Goal: Transaction & Acquisition: Purchase product/service

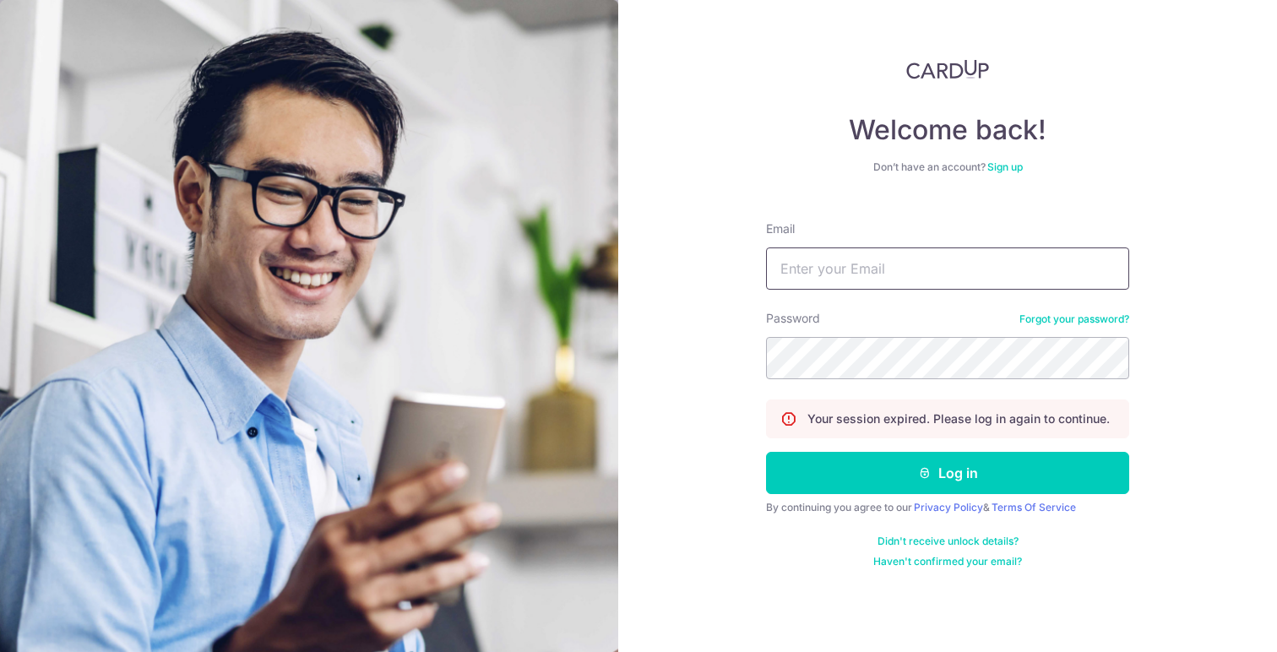
click at [902, 276] on input "Email" at bounding box center [947, 268] width 363 height 42
type input "j.tanterkelsen@gmail.com"
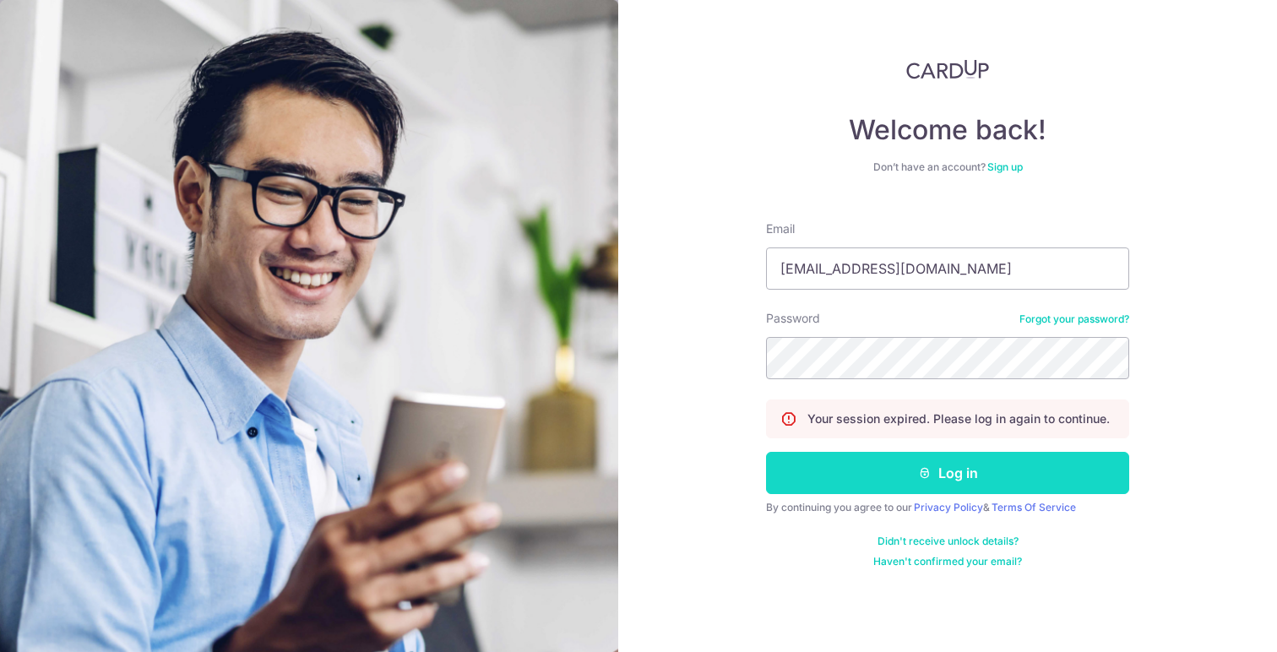
click at [934, 478] on button "Log in" at bounding box center [947, 473] width 363 height 42
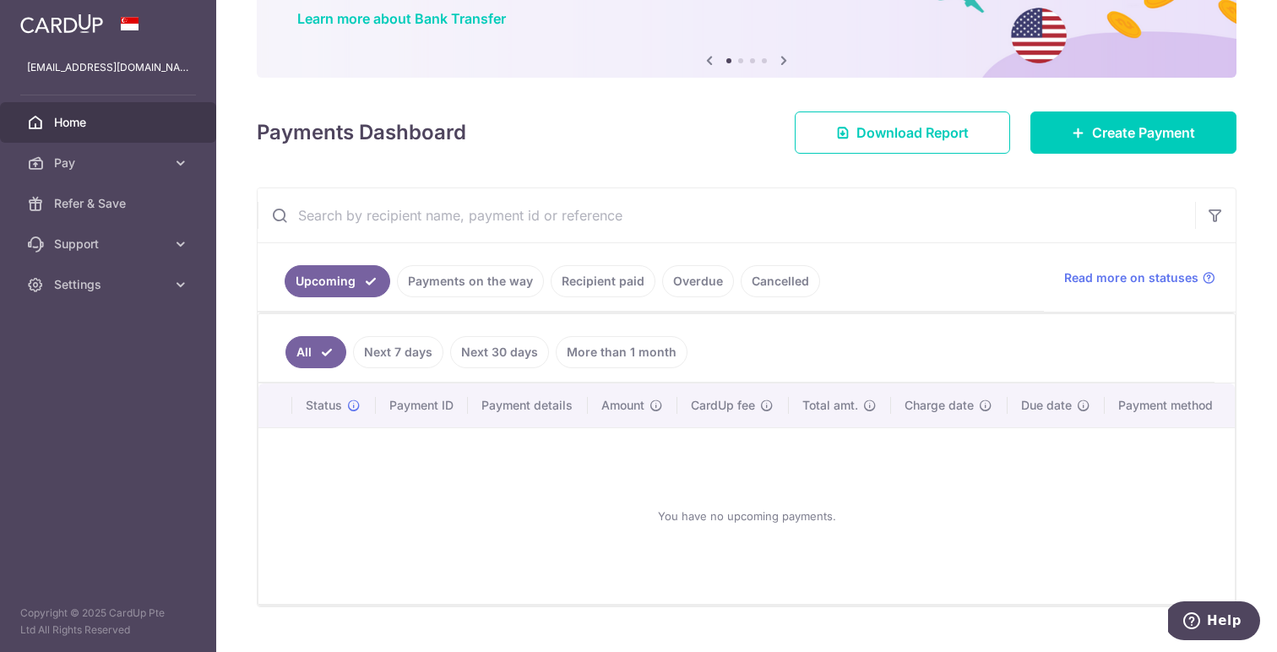
scroll to position [173, 0]
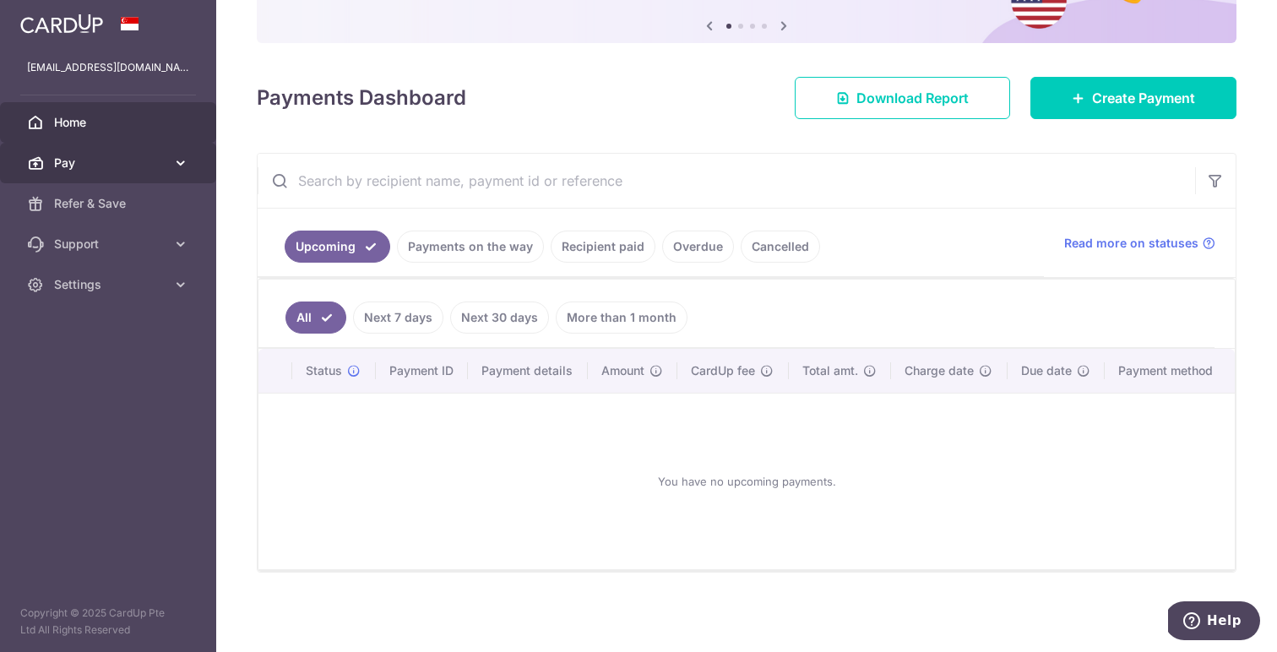
click at [98, 177] on link "Pay" at bounding box center [108, 163] width 216 height 41
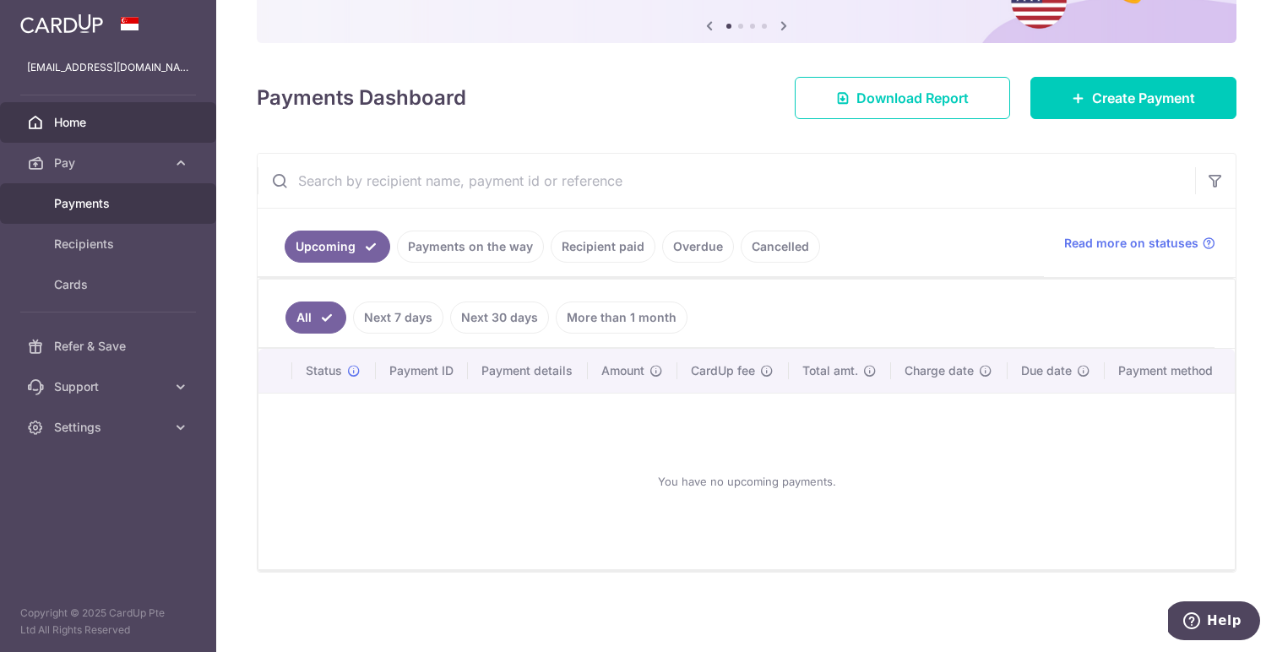
click at [98, 206] on span "Payments" at bounding box center [109, 203] width 111 height 17
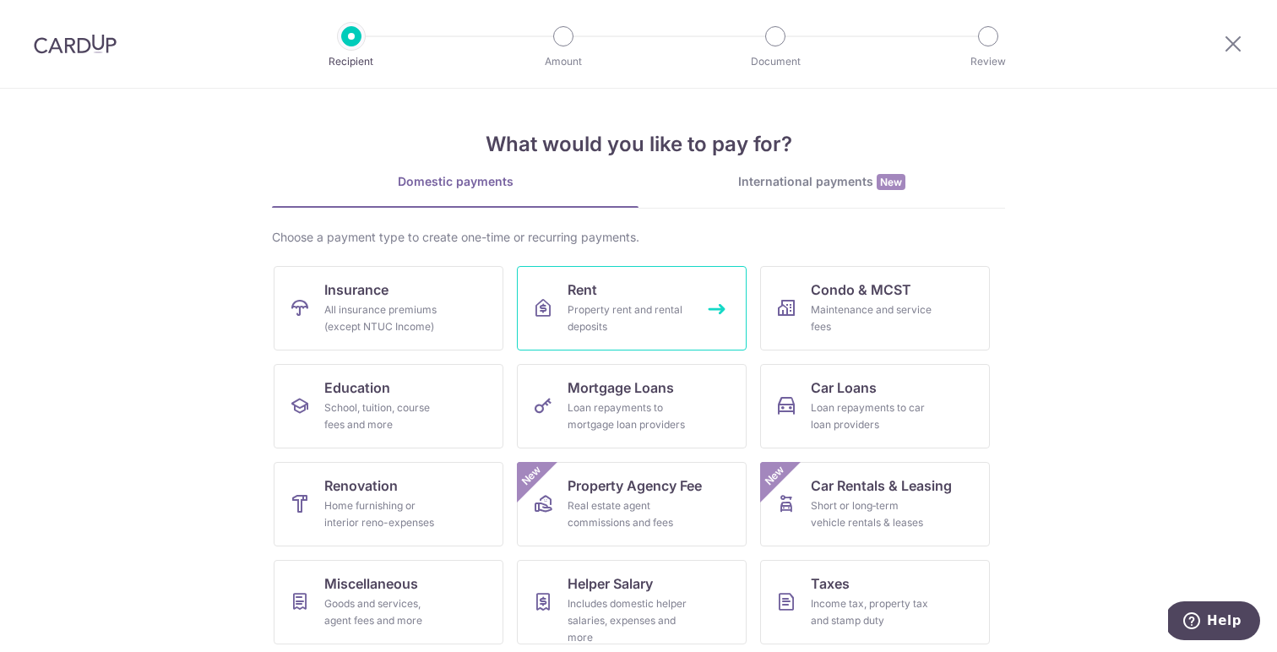
click at [627, 324] on div "Property rent and rental deposits" at bounding box center [628, 318] width 122 height 34
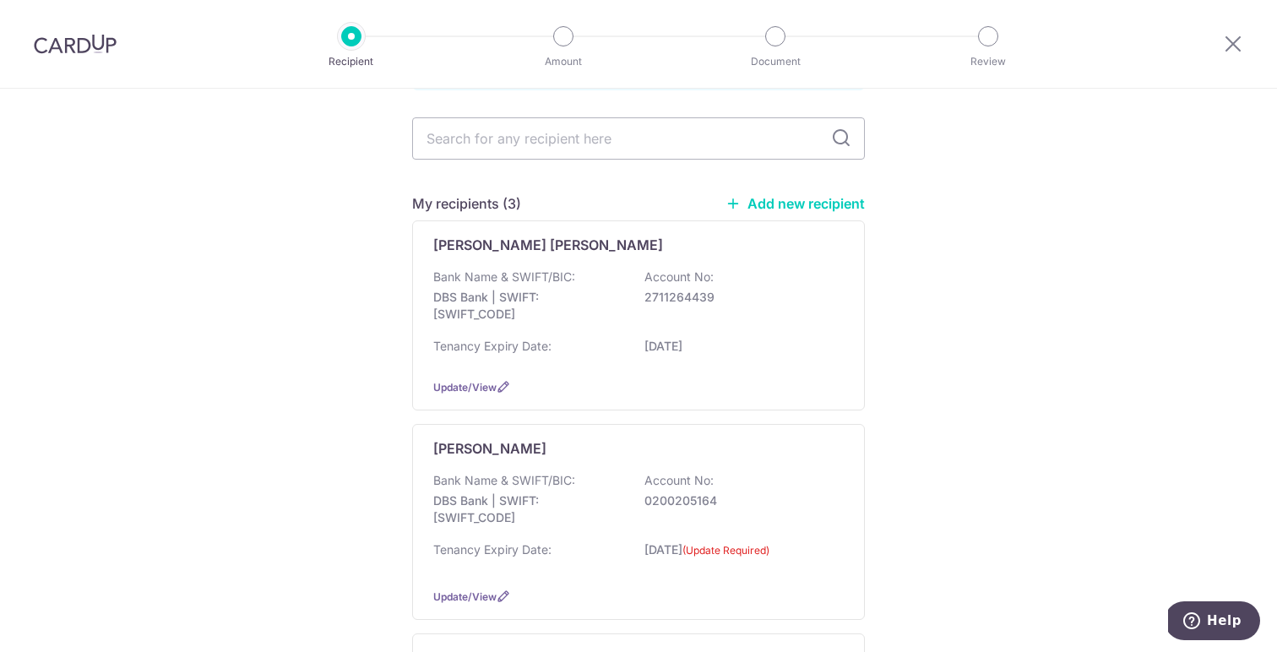
scroll to position [116, 0]
click at [627, 236] on div "Lilian Ong Lee Leng" at bounding box center [628, 244] width 390 height 20
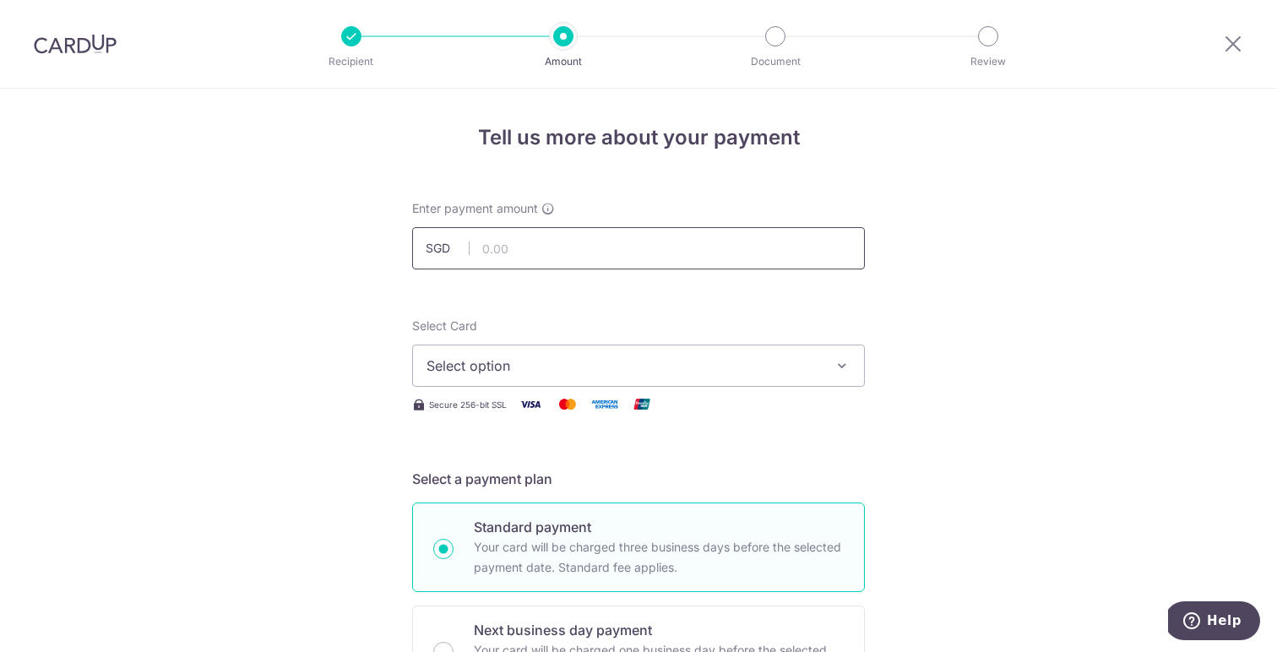
click at [595, 236] on input "text" at bounding box center [638, 248] width 453 height 42
type input "9,500.00"
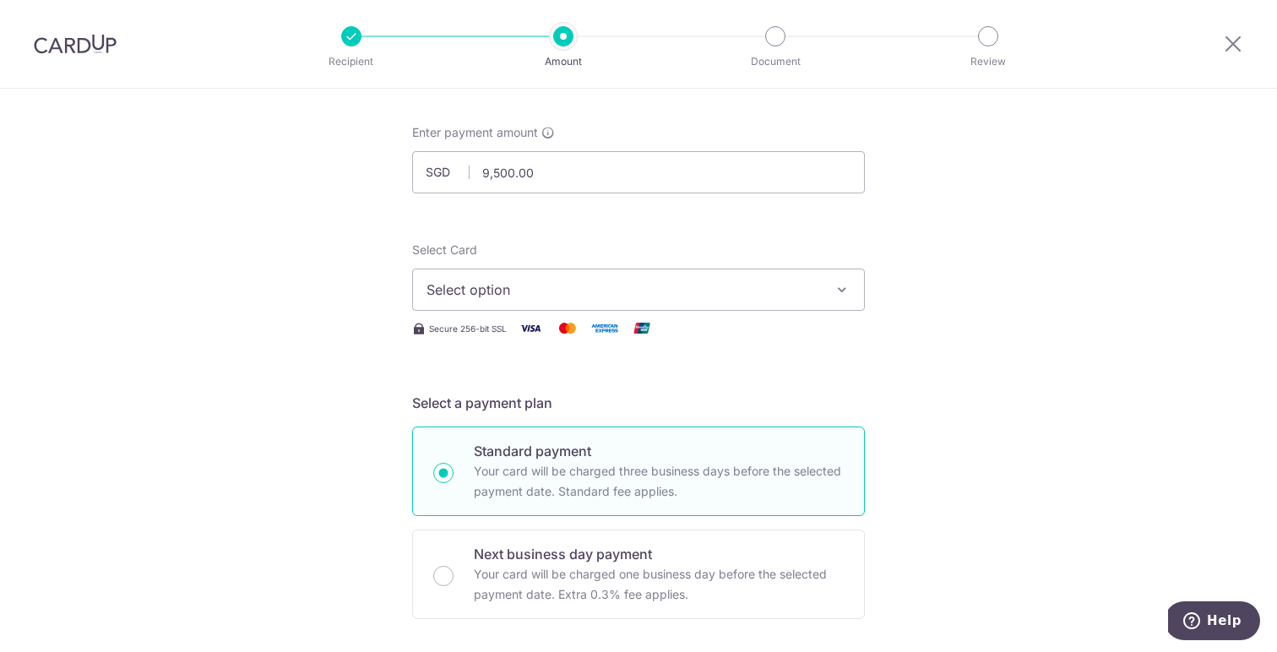
scroll to position [95, 0]
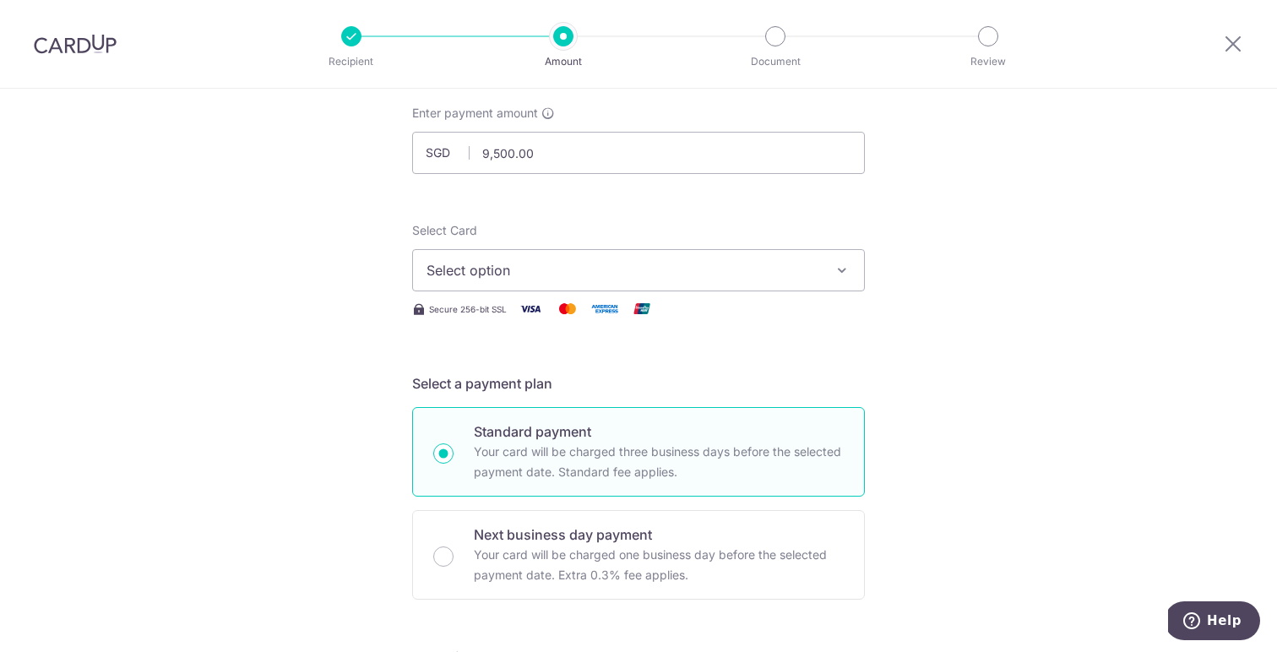
click at [533, 265] on span "Select option" at bounding box center [622, 270] width 393 height 20
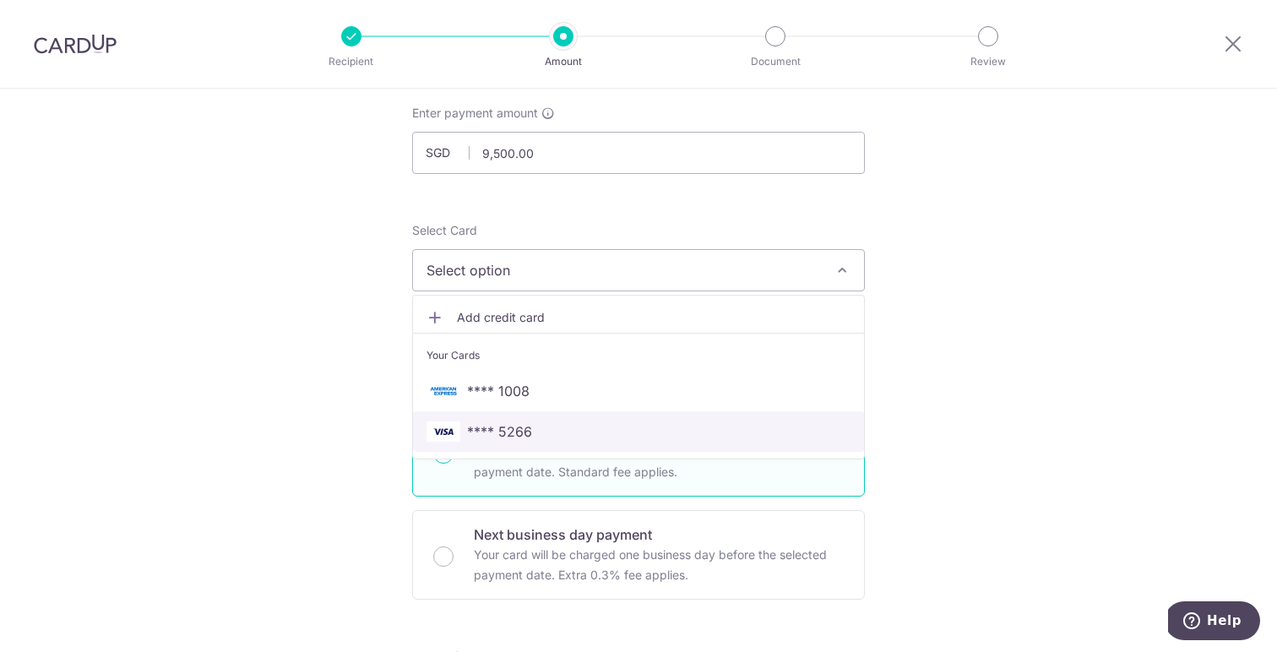
click at [530, 427] on span "**** 5266" at bounding box center [638, 431] width 424 height 20
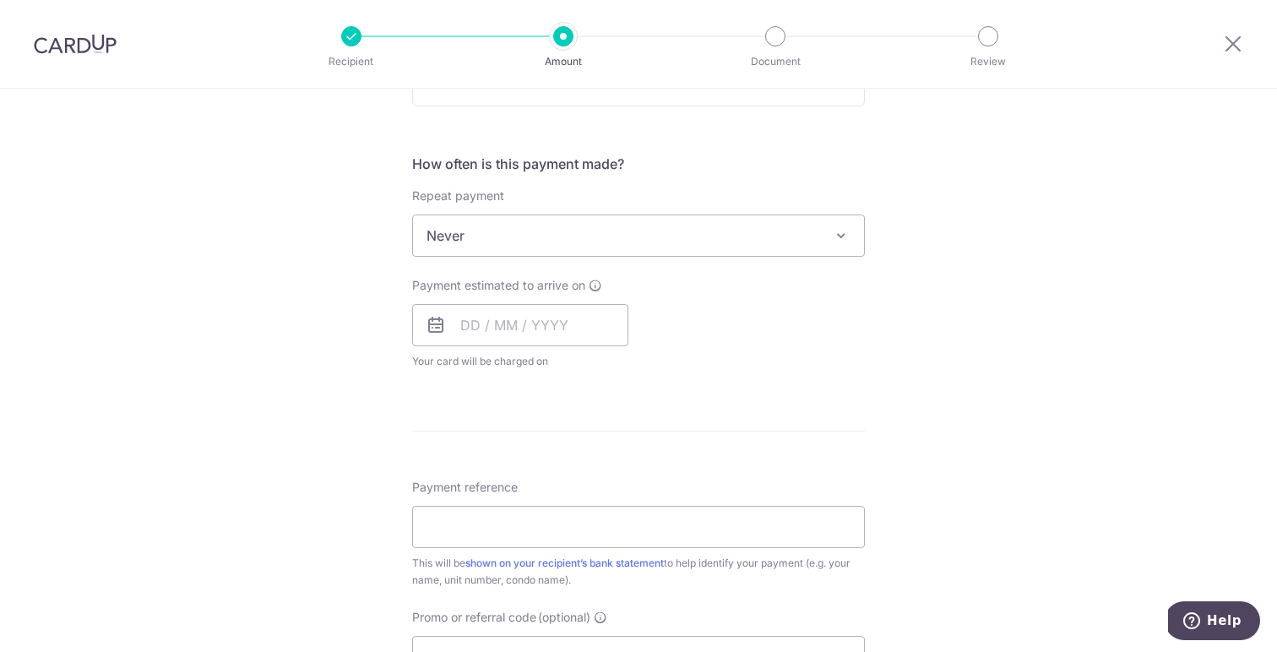
scroll to position [645, 0]
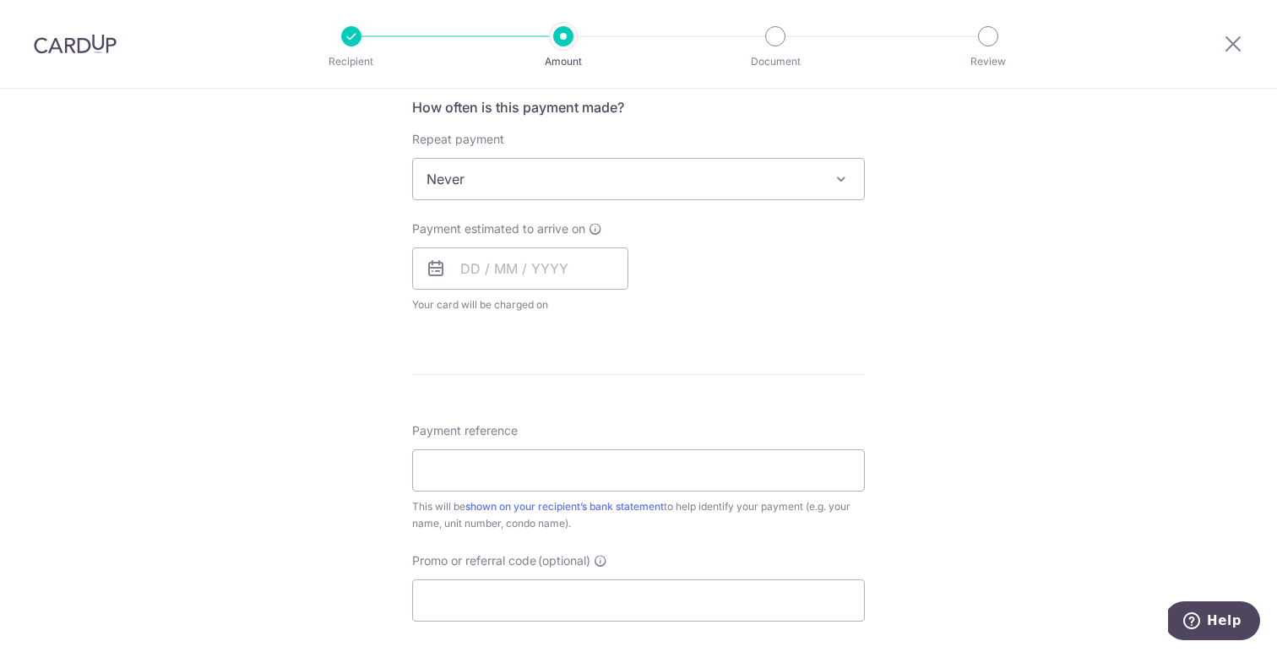
click at [490, 172] on span "Never" at bounding box center [638, 179] width 451 height 41
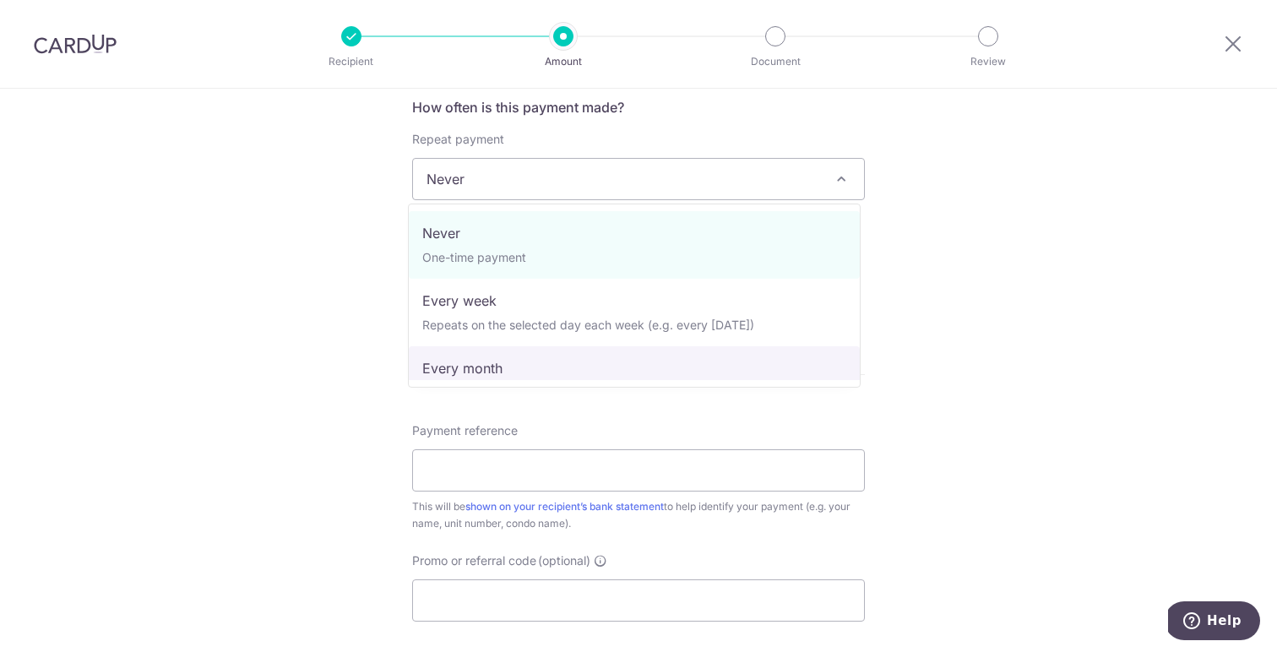
select select "3"
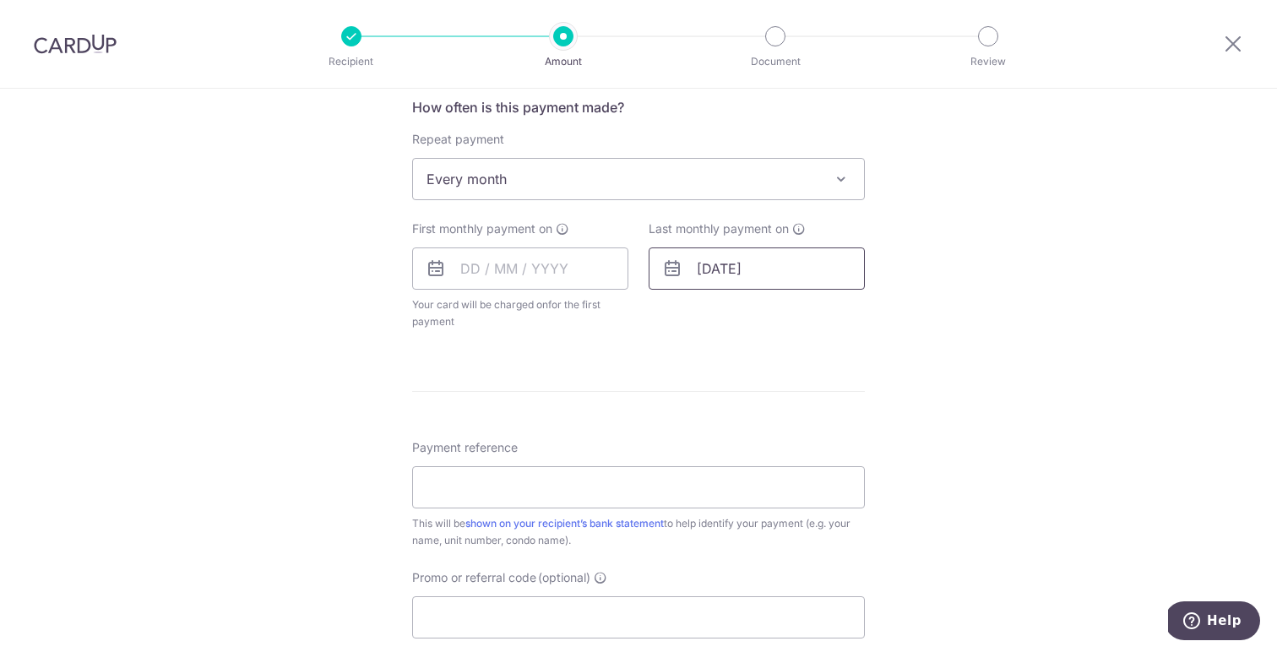
click at [705, 268] on input "19/01/2028" at bounding box center [756, 268] width 216 height 42
click at [814, 304] on div "Prev Next Jan Feb Mar Apr May Jun Jul Aug Sep Oct Nov Dec 2025 2026 2027 2028 2…" at bounding box center [783, 314] width 269 height 41
click at [814, 313] on select "2025 2026 2027 2028 2029 2030 2031 2032 2033 2034 2035" at bounding box center [822, 314] width 45 height 14
click at [750, 486] on link "20" at bounding box center [750, 489] width 27 height 27
type input "20/01/2026"
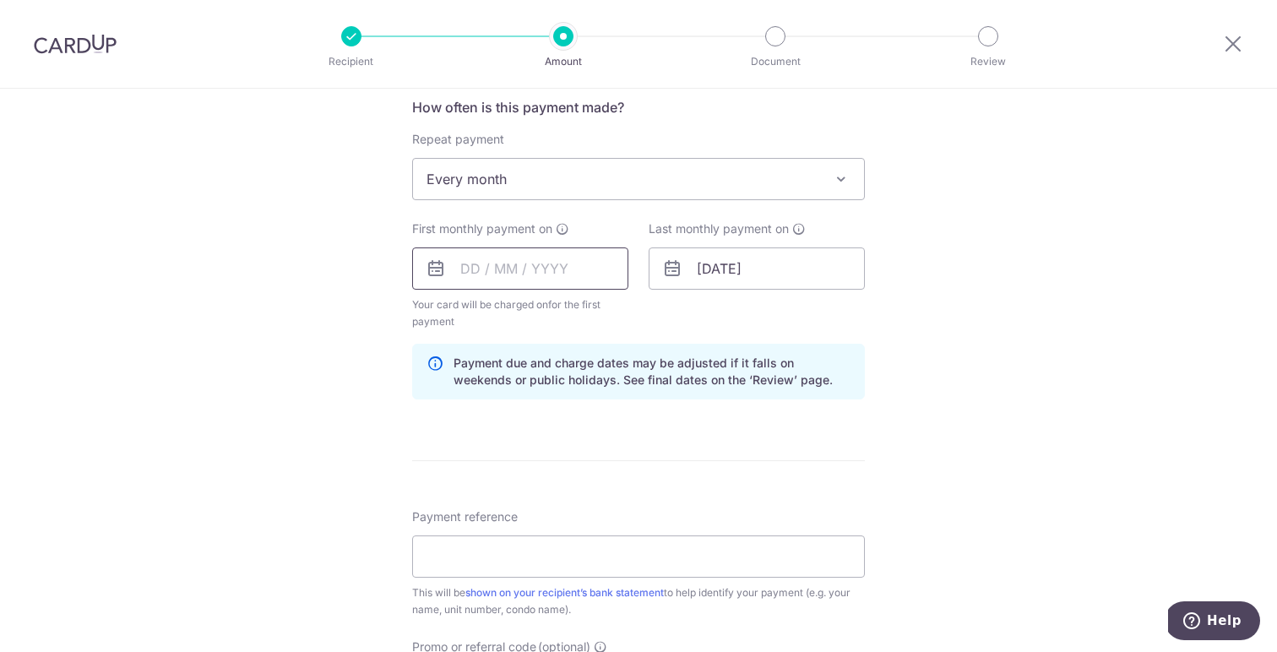
click at [463, 258] on input "text" at bounding box center [520, 268] width 216 height 42
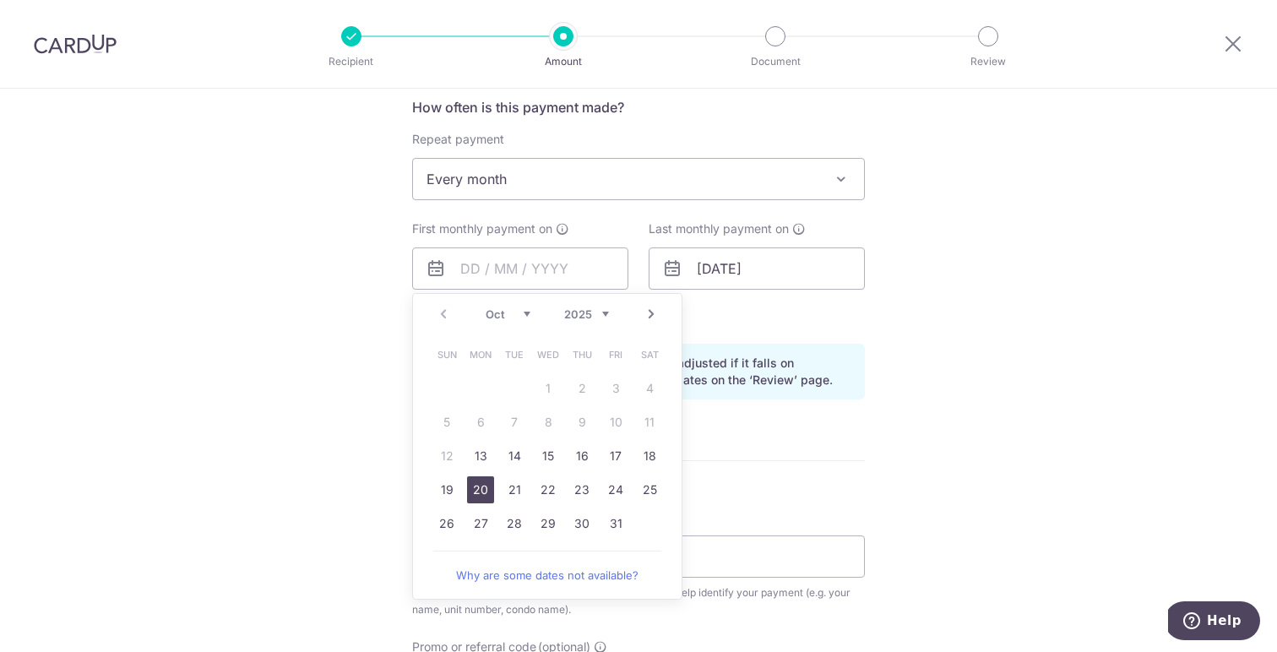
click at [484, 494] on link "20" at bounding box center [480, 489] width 27 height 27
type input "20/10/2025"
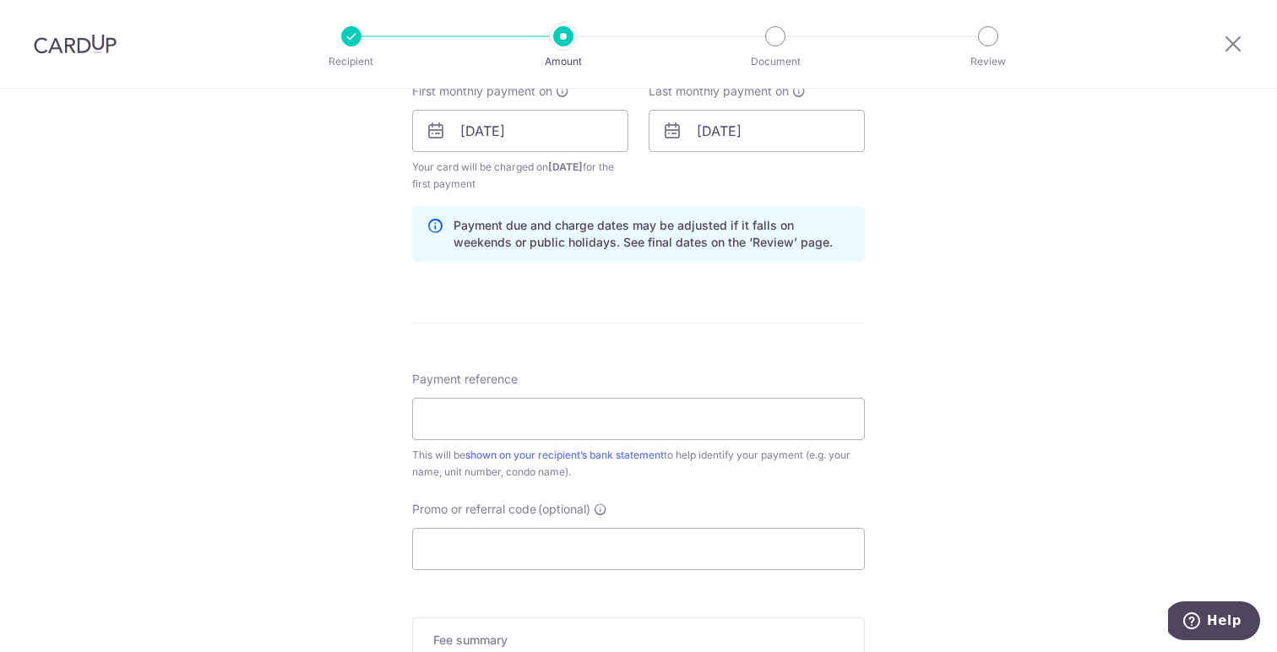
scroll to position [806, 0]
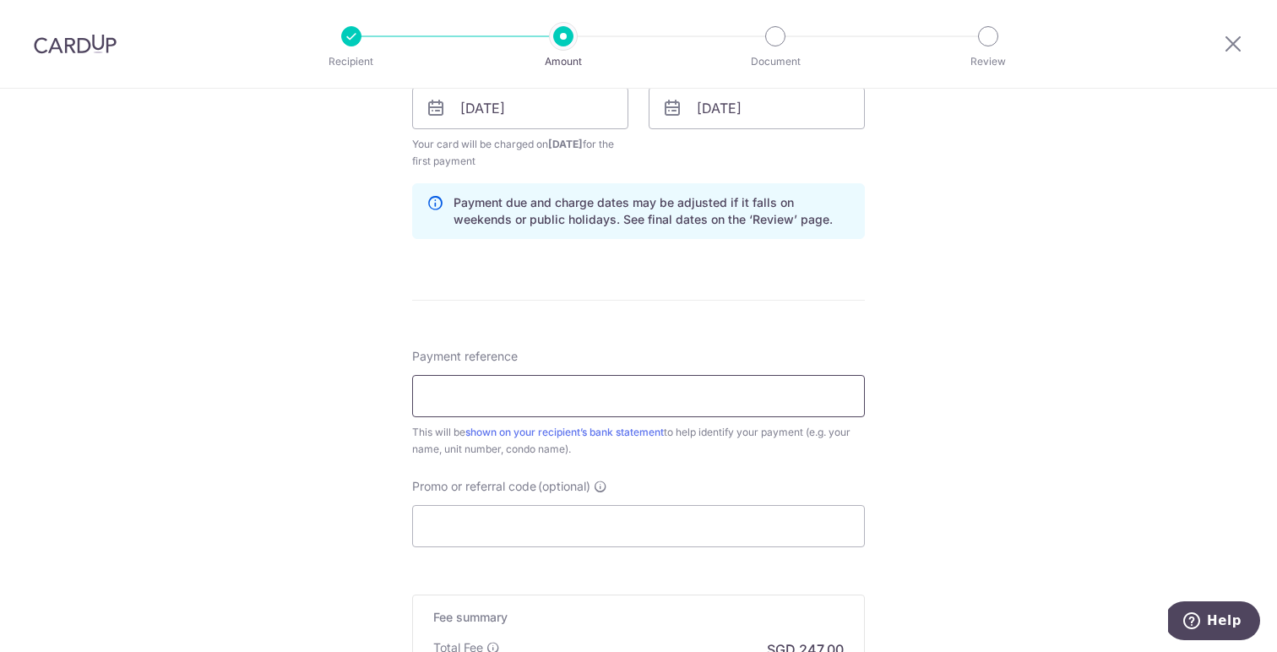
click at [516, 415] on input "Payment reference" at bounding box center [638, 396] width 453 height 42
type input "Unit 0424 TanTerkelsen"
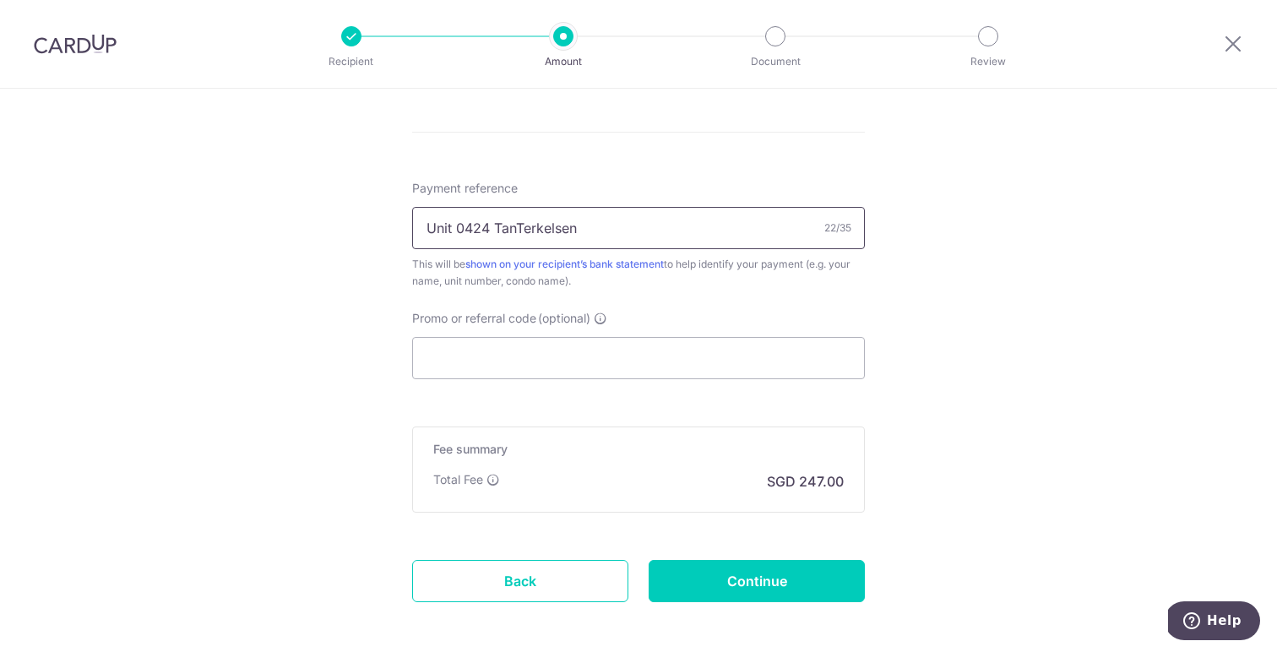
scroll to position [984, 0]
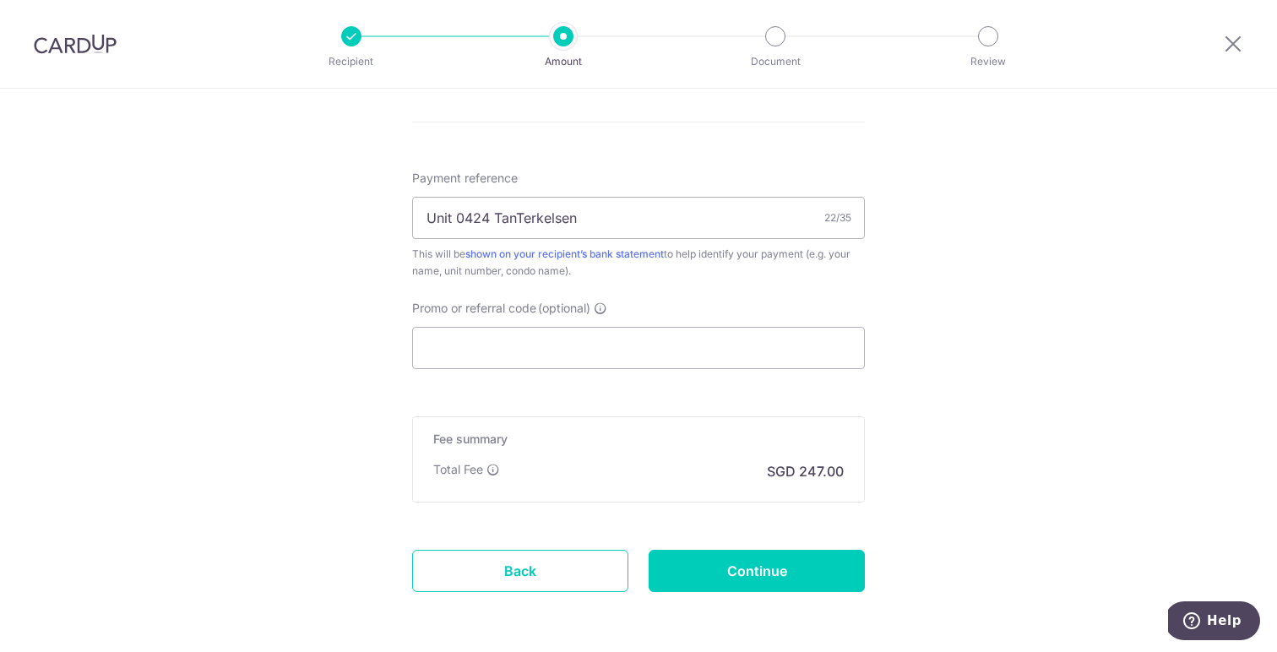
click at [806, 471] on p "SGD 247.00" at bounding box center [805, 471] width 77 height 20
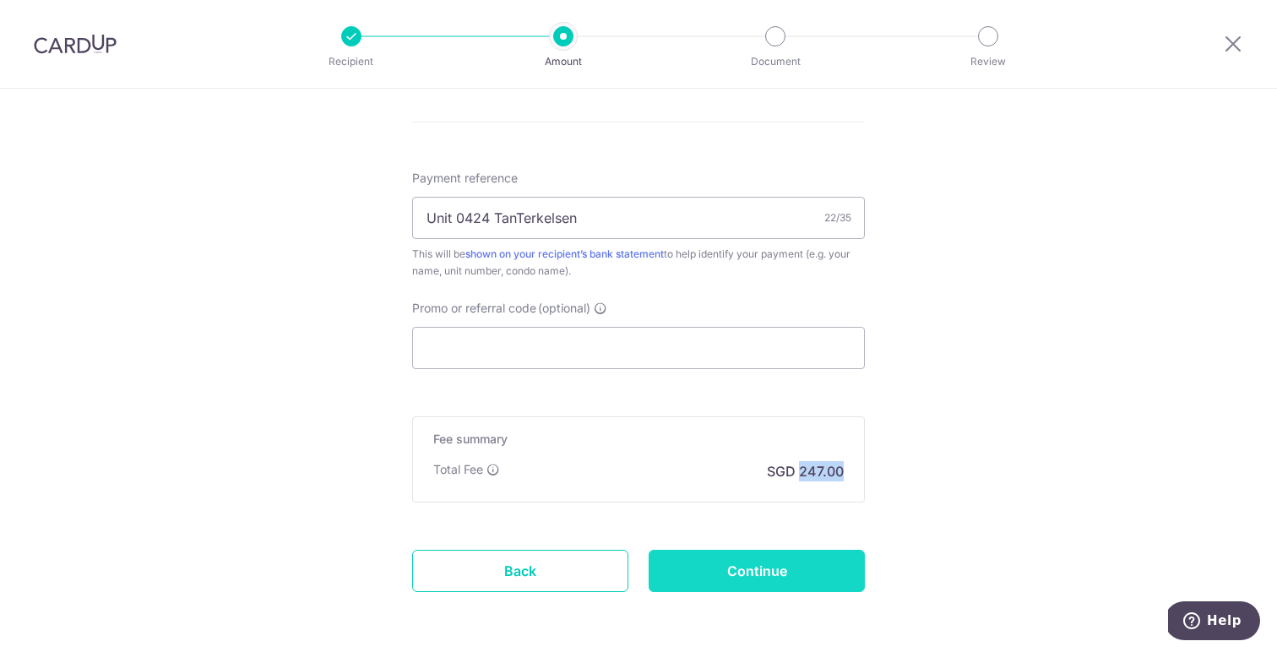
copy p "247.00"
click at [773, 571] on input "Continue" at bounding box center [756, 571] width 216 height 42
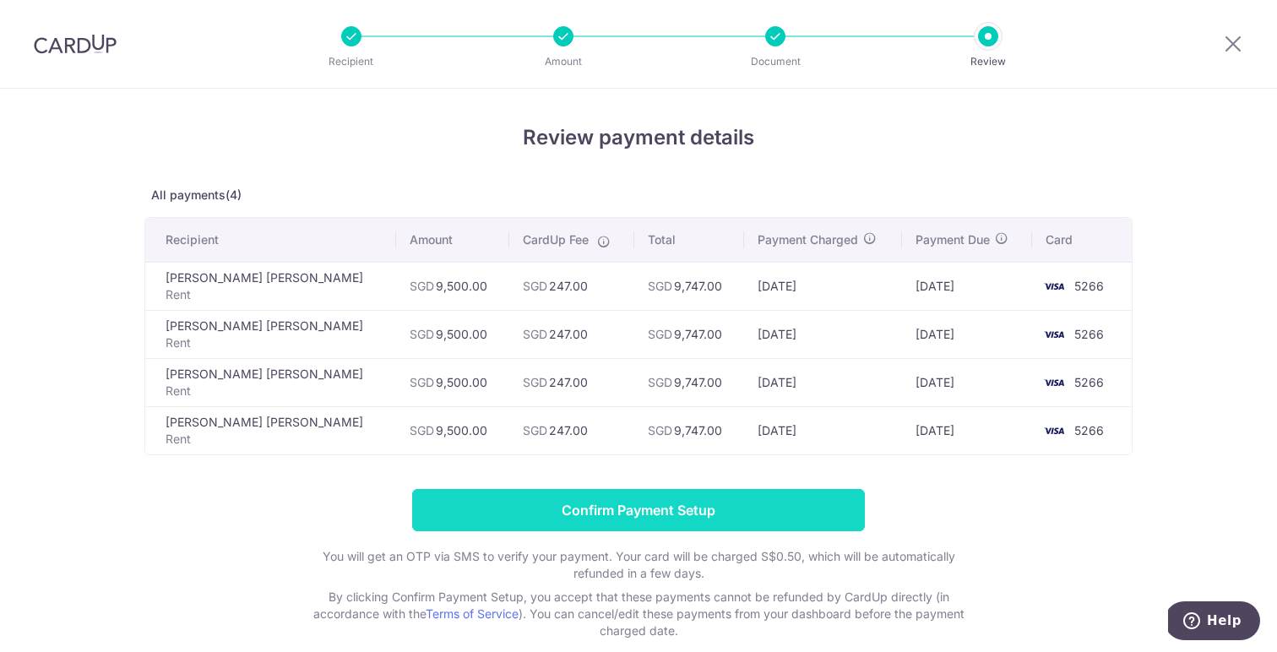
click at [591, 501] on input "Confirm Payment Setup" at bounding box center [638, 510] width 453 height 42
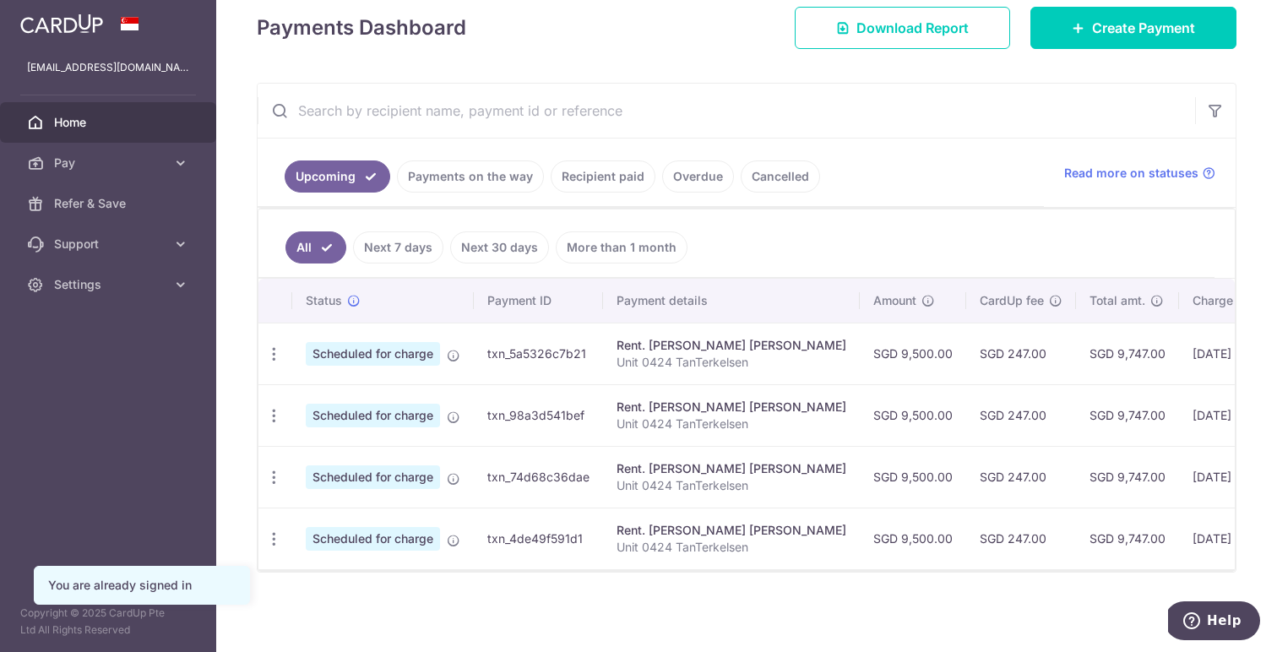
click at [273, 347] on icon "button" at bounding box center [274, 354] width 18 height 18
click at [317, 390] on span "Update payment" at bounding box center [364, 400] width 115 height 20
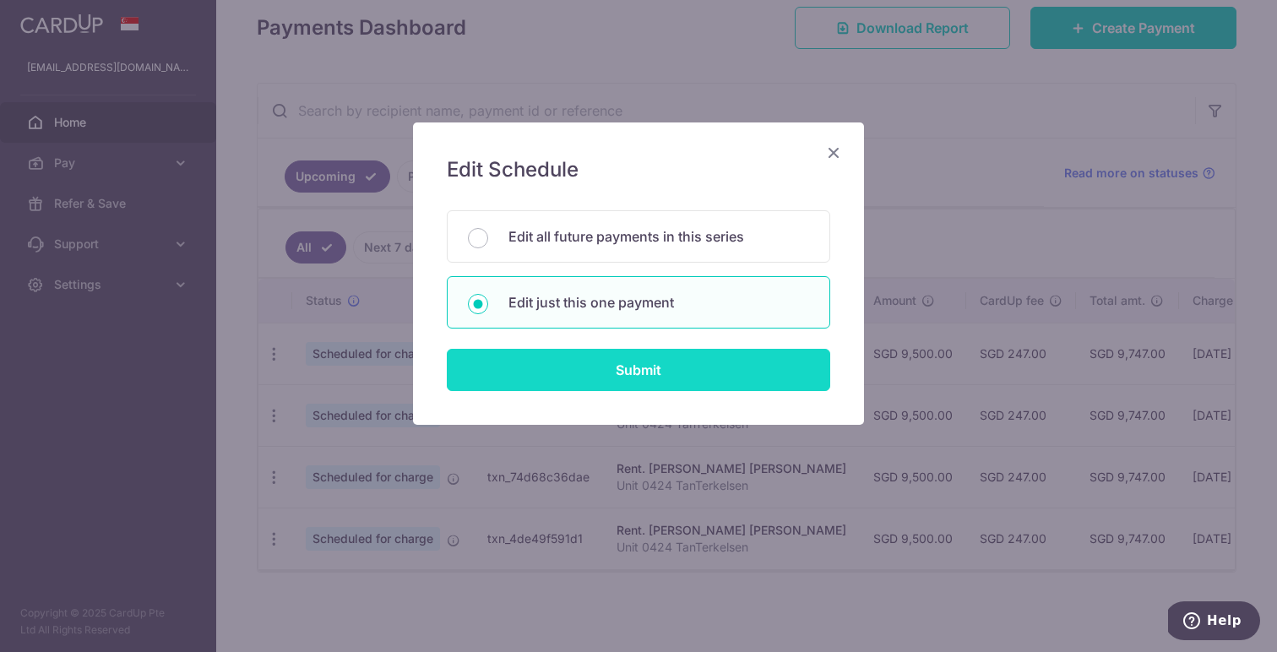
click at [631, 367] on input "Submit" at bounding box center [638, 370] width 383 height 42
radio input "true"
type input "9,500.00"
type input "20/10/2025"
type input "Unit 0424 TanTerkelsen"
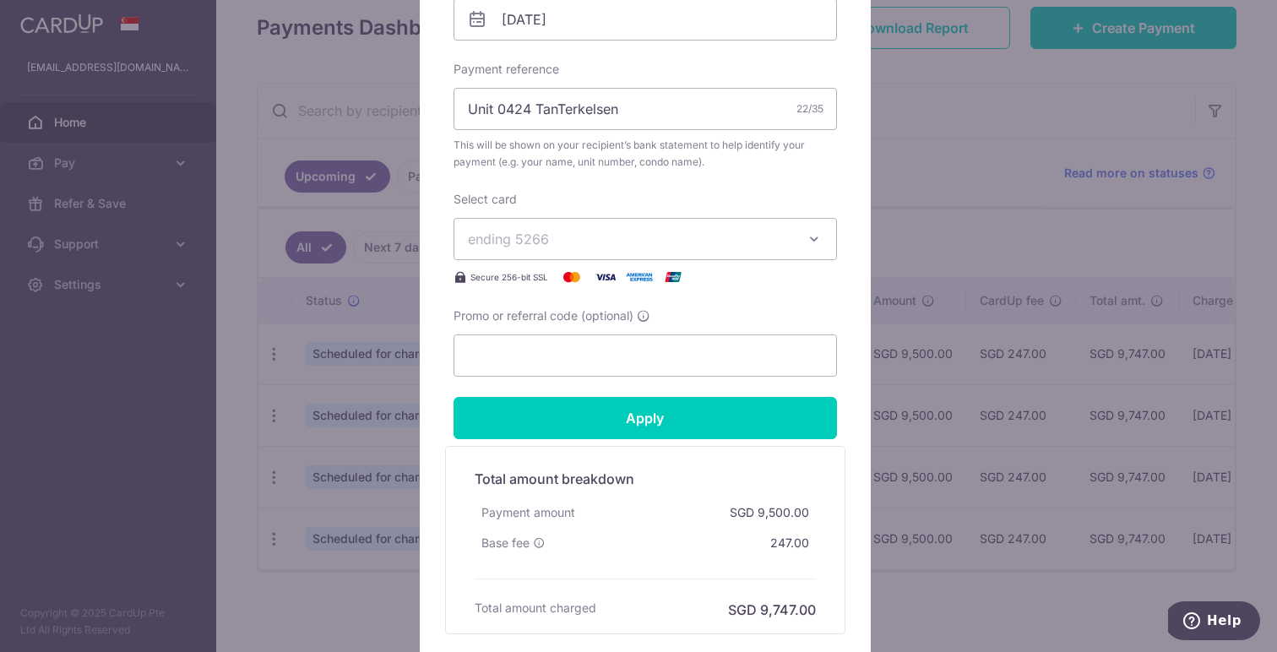
scroll to position [642, 0]
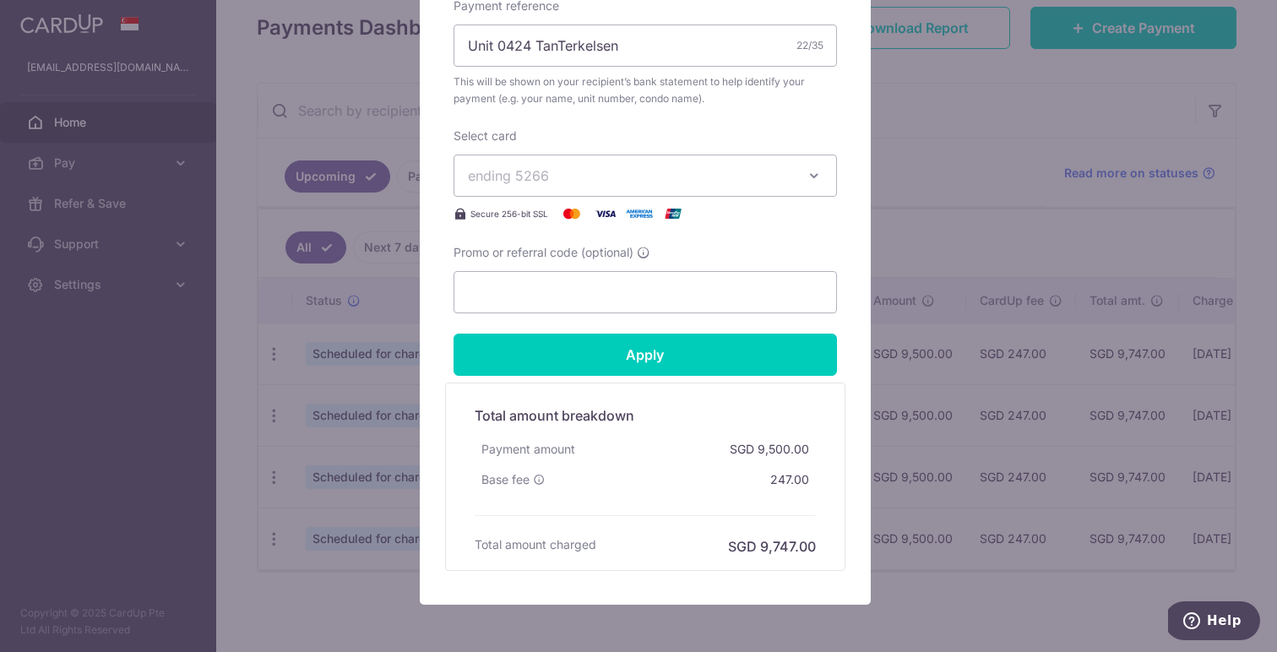
click at [571, 165] on span "ending 5266" at bounding box center [630, 175] width 324 height 20
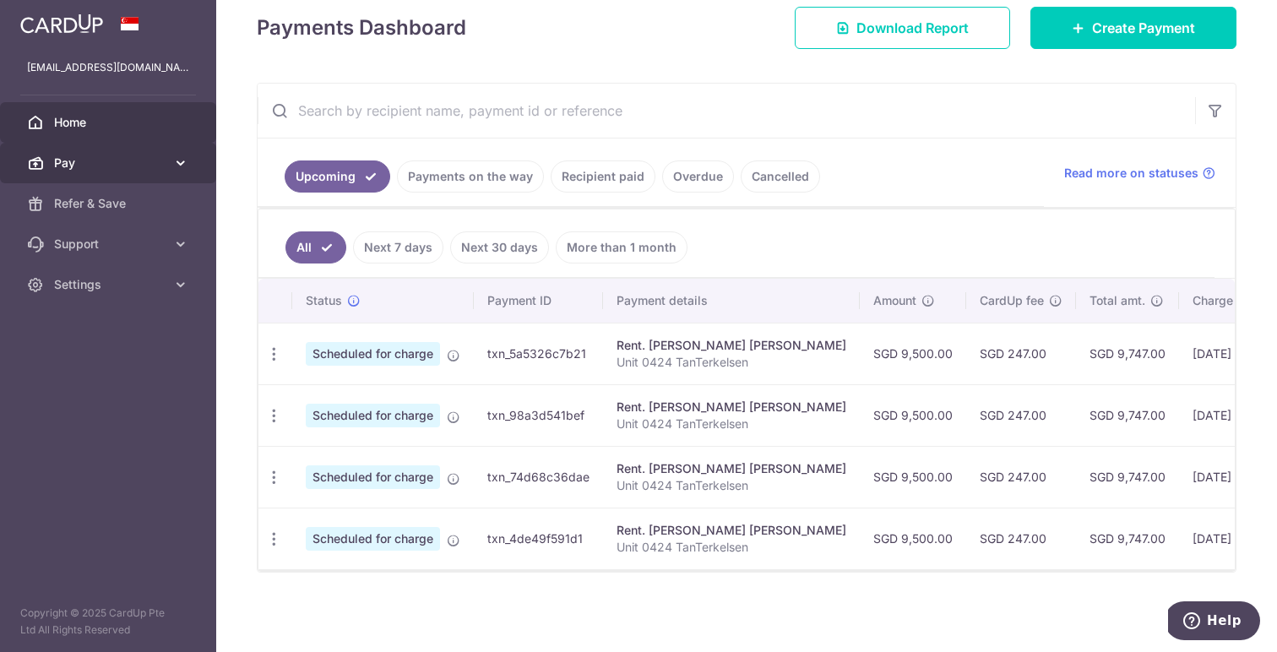
click at [73, 166] on span "Pay" at bounding box center [109, 163] width 111 height 17
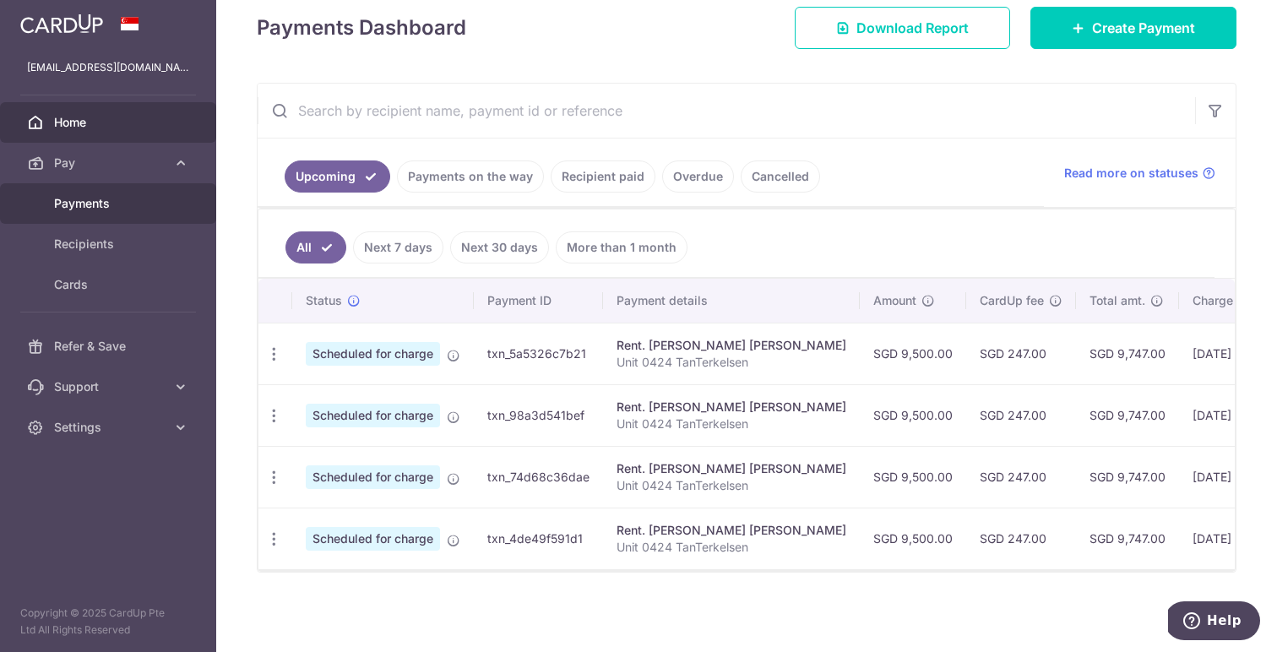
click at [88, 212] on link "Payments" at bounding box center [108, 203] width 216 height 41
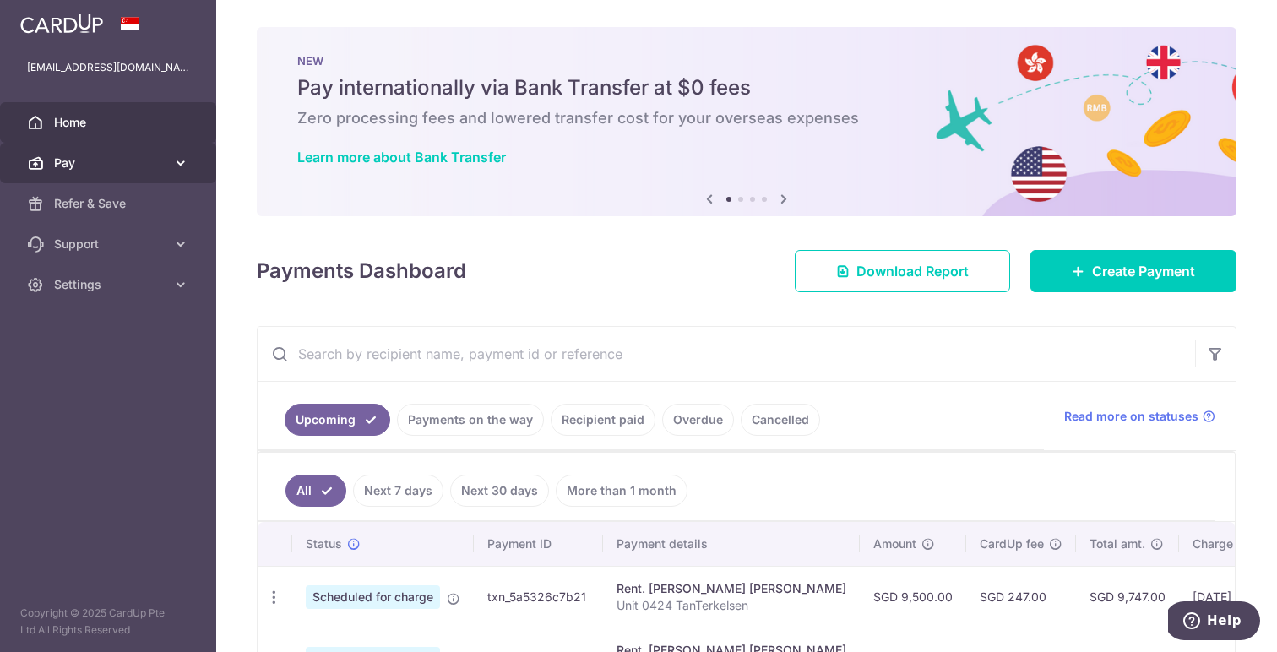
click at [68, 167] on span "Pay" at bounding box center [109, 163] width 111 height 17
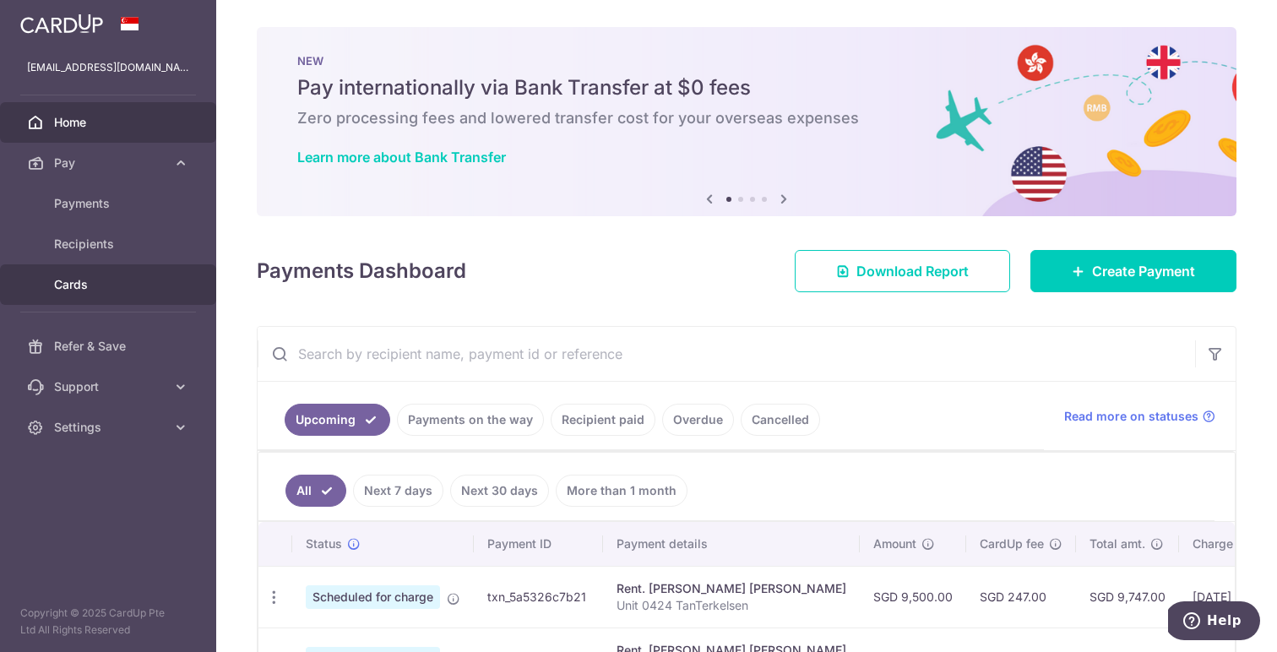
click at [86, 279] on span "Cards" at bounding box center [109, 284] width 111 height 17
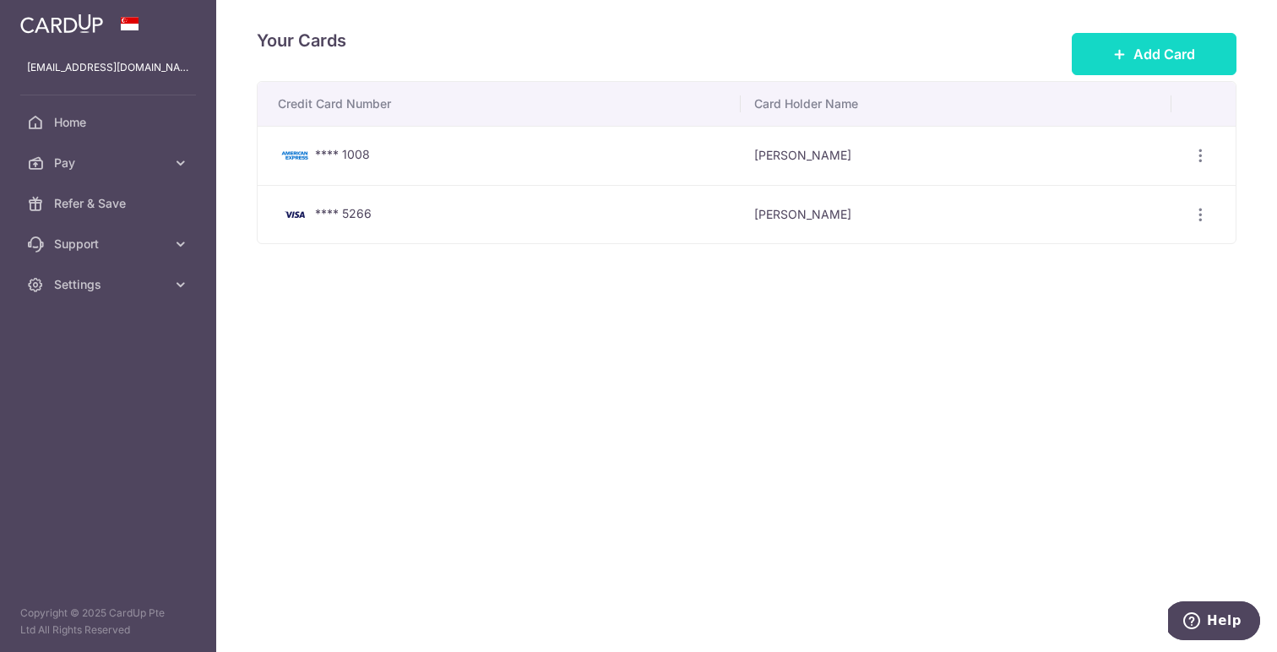
click at [1158, 60] on span "Add Card" at bounding box center [1164, 54] width 62 height 20
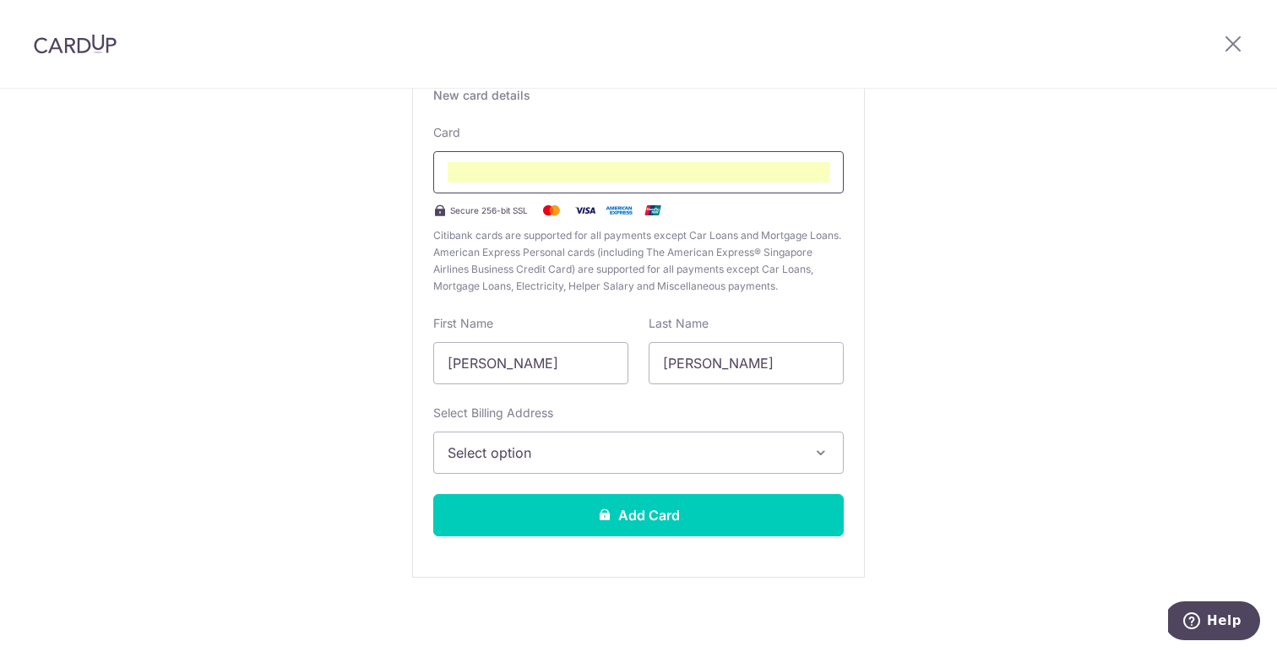
scroll to position [146, 0]
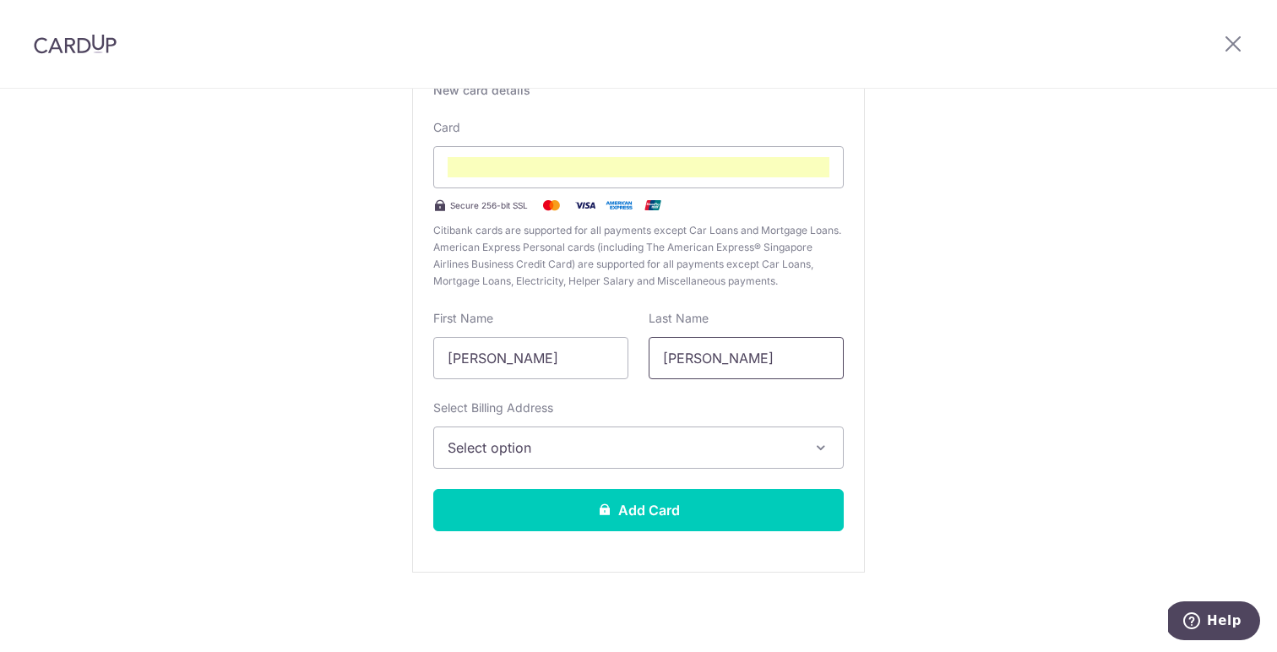
click at [684, 355] on input "[PERSON_NAME]" at bounding box center [745, 358] width 195 height 42
type input "TanTerkelsen"
click at [589, 450] on span "Select option" at bounding box center [623, 447] width 351 height 20
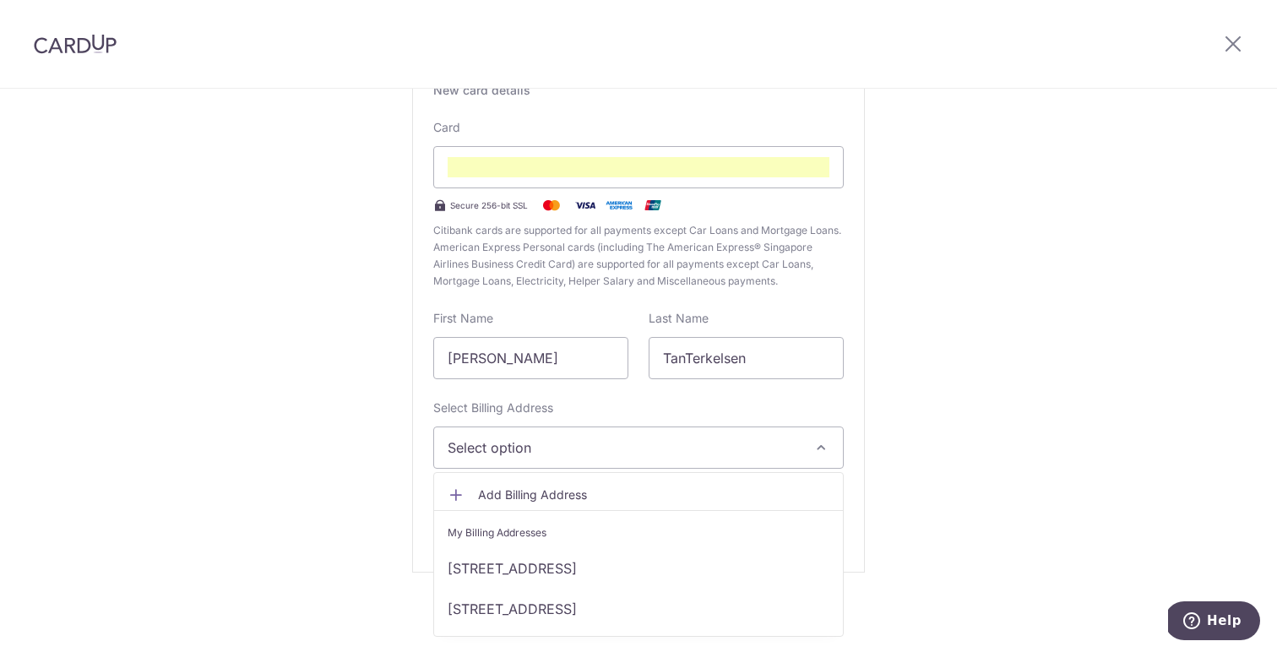
click at [481, 492] on span "Add Billing Address" at bounding box center [653, 494] width 351 height 17
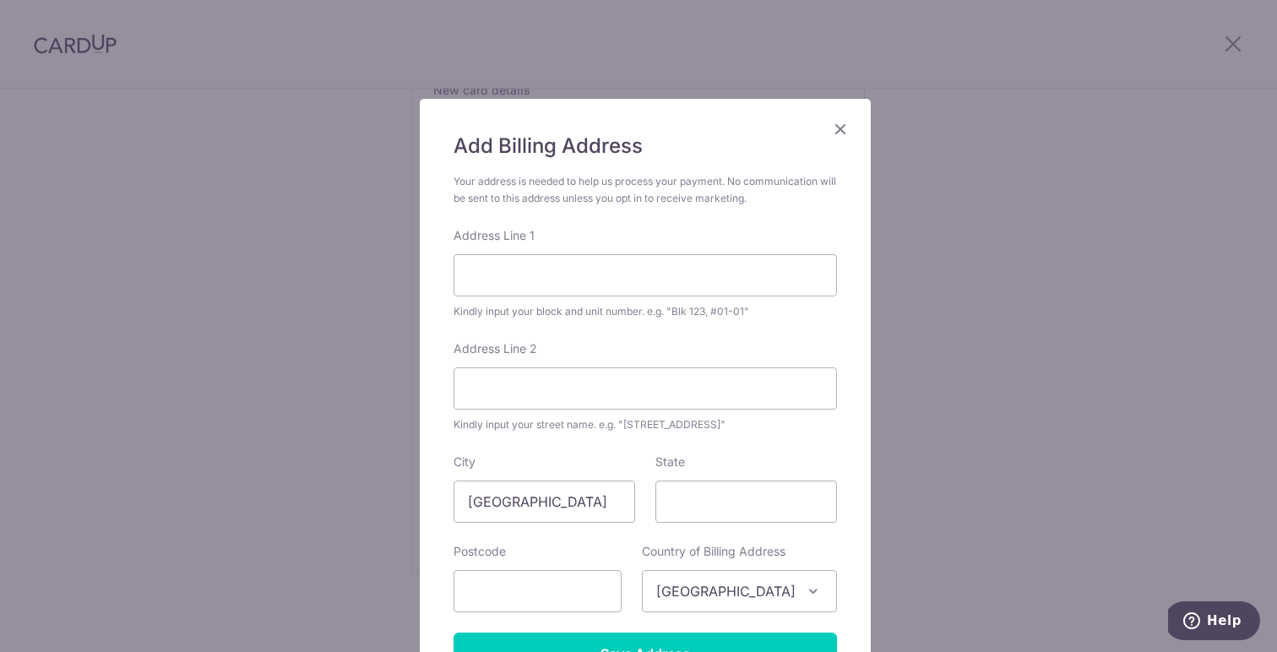
scroll to position [68, 0]
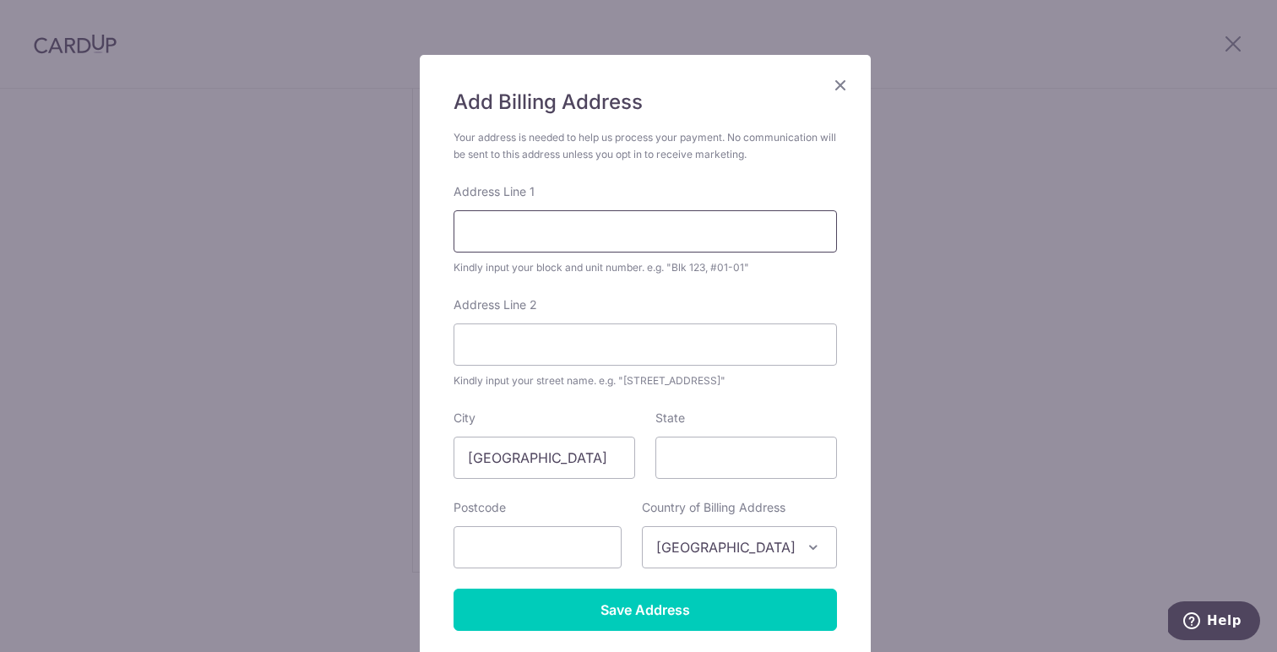
click at [501, 212] on input "Address Line 1" at bounding box center [644, 231] width 383 height 42
type input "7 [GEOGRAPHIC_DATA]"
type input "Unit 04-24, The Reflections at [GEOGRAPHIC_DATA]"
type input "098405"
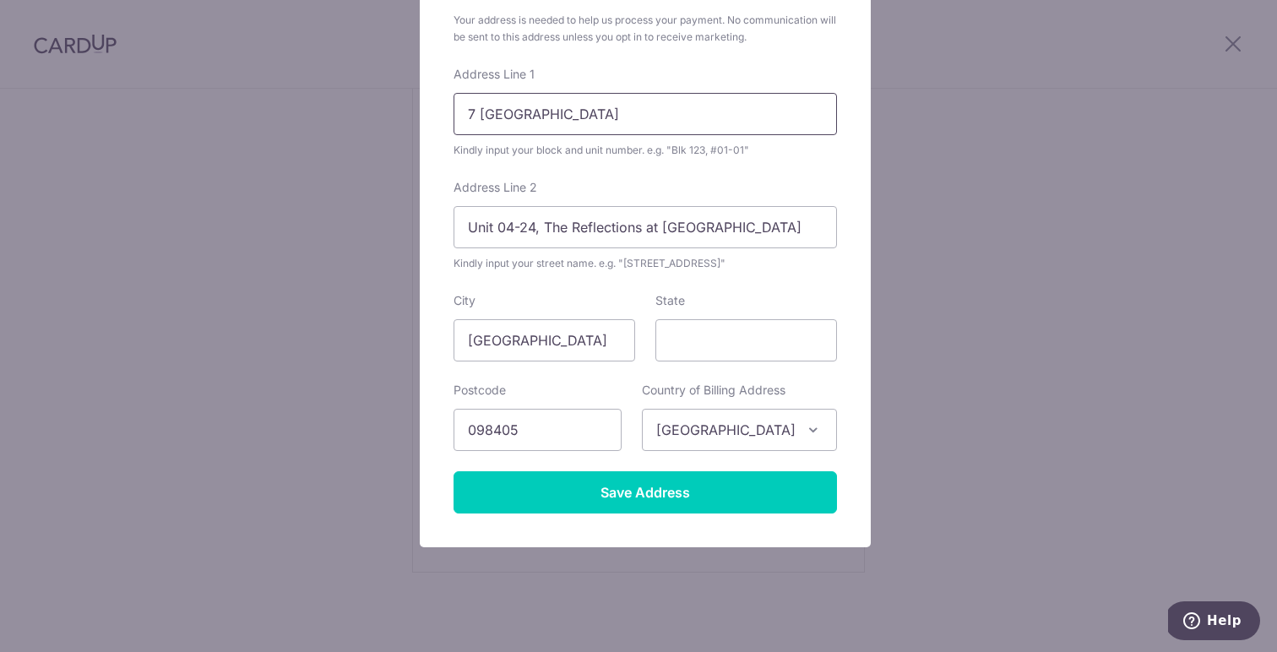
scroll to position [203, 0]
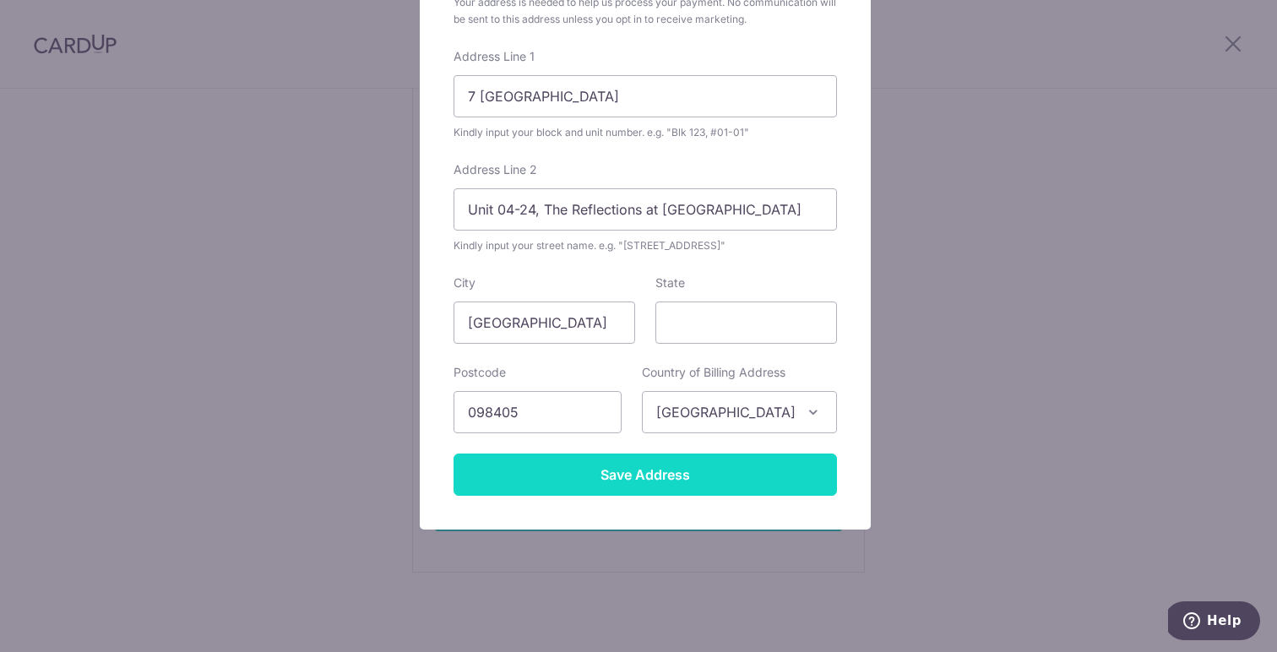
click at [693, 488] on input "Save Address" at bounding box center [644, 474] width 383 height 42
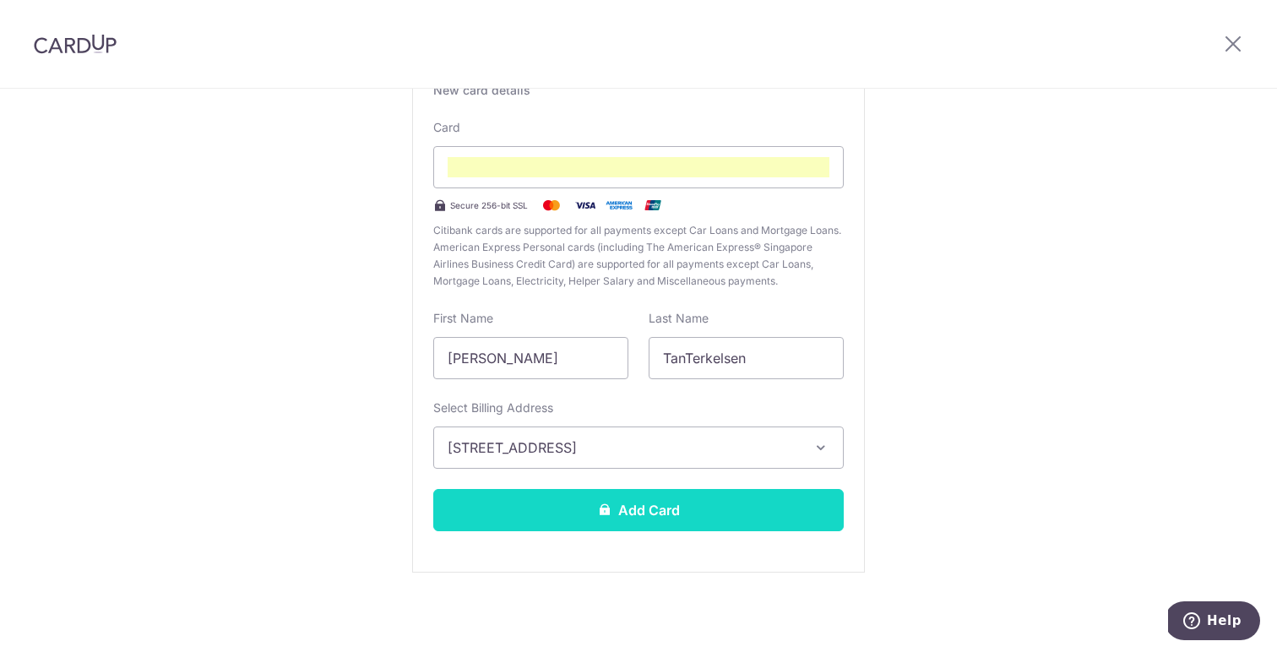
click at [673, 507] on button "Add Card" at bounding box center [638, 510] width 410 height 42
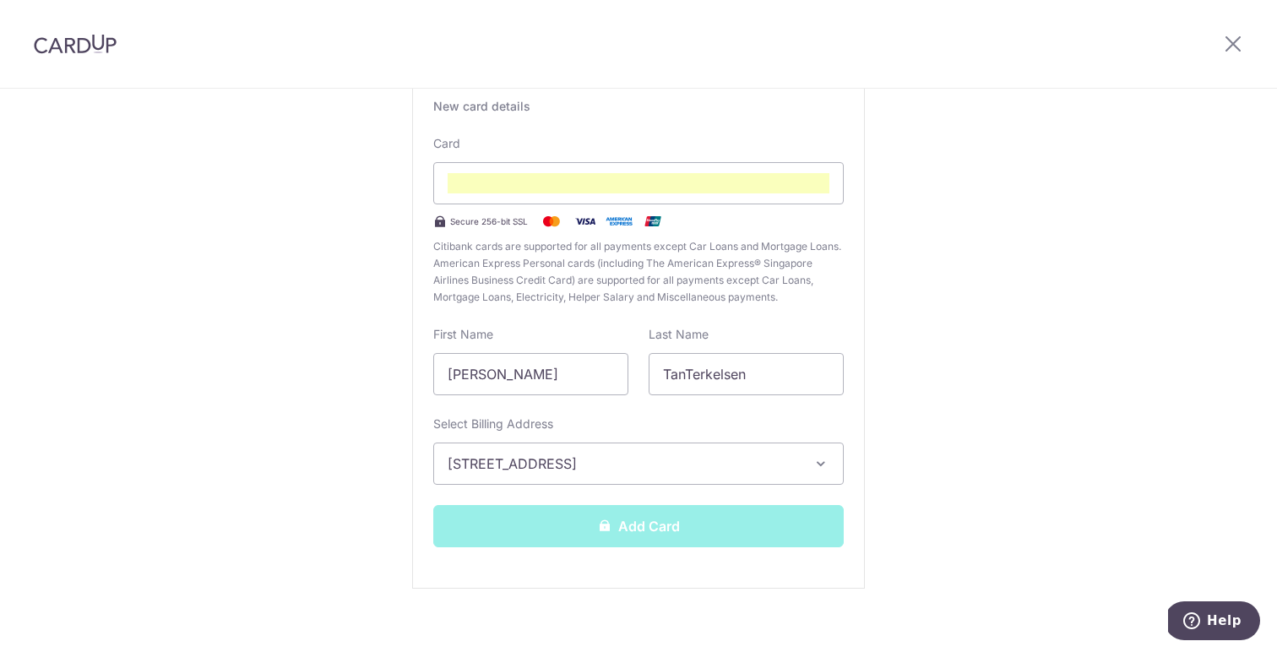
scroll to position [146, 0]
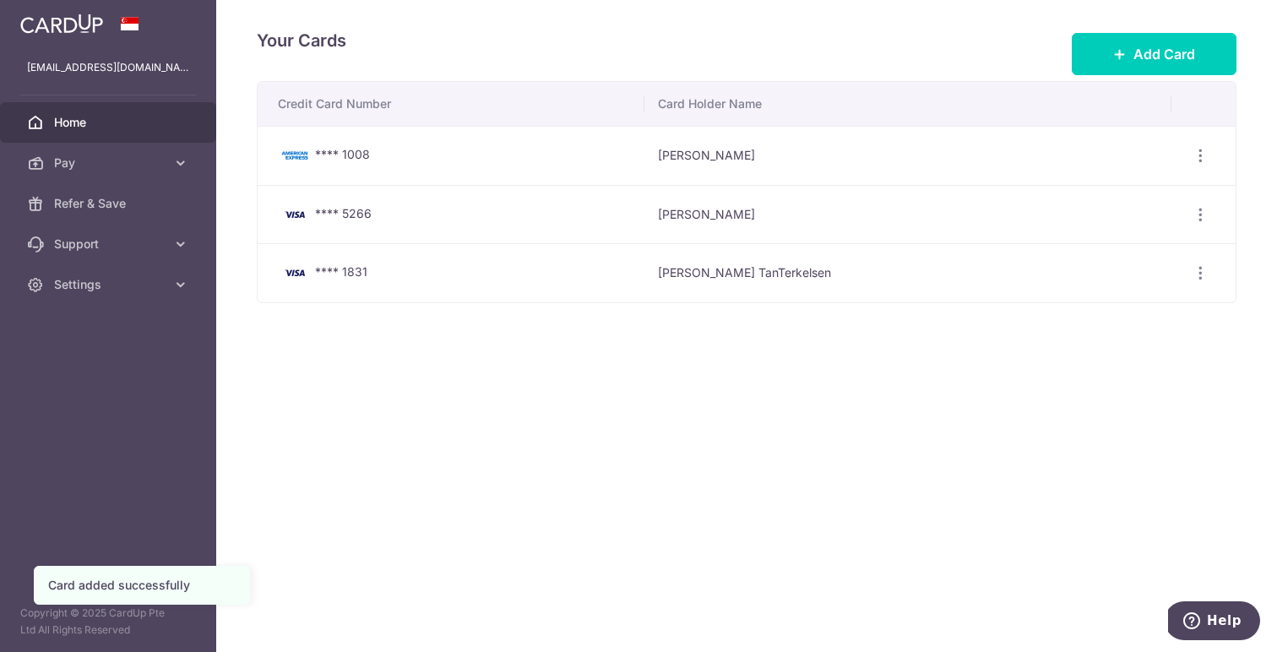
click at [80, 133] on link "Home" at bounding box center [108, 122] width 216 height 41
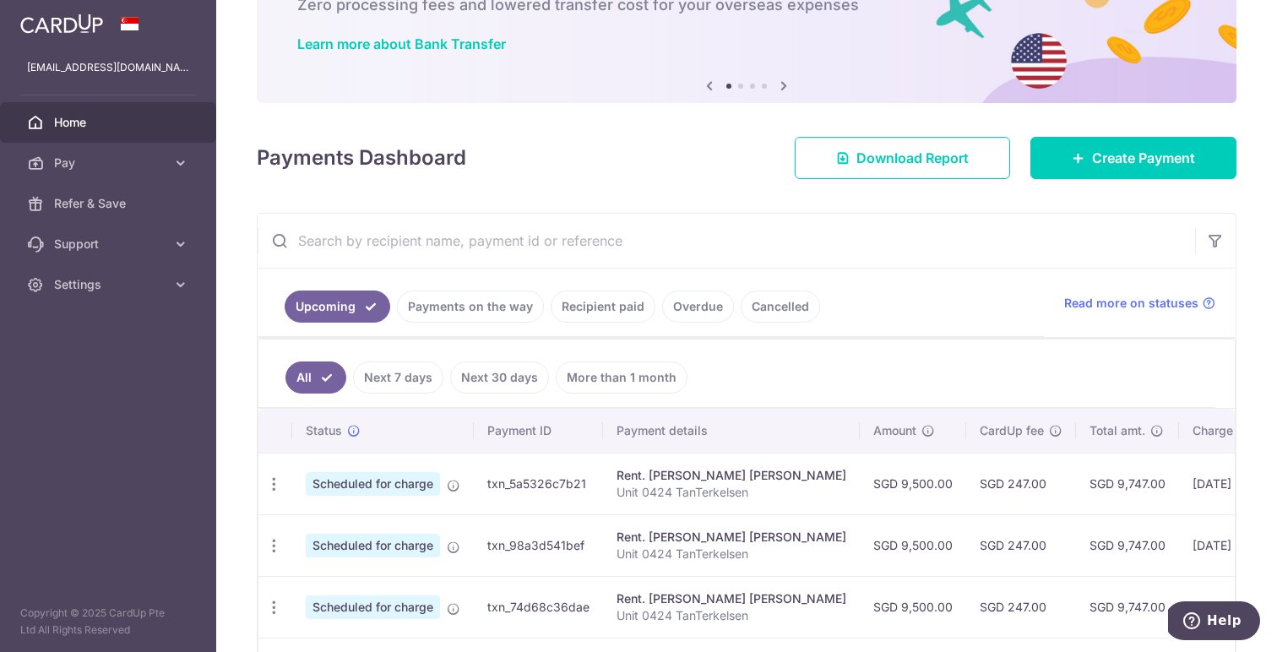
scroll to position [144, 0]
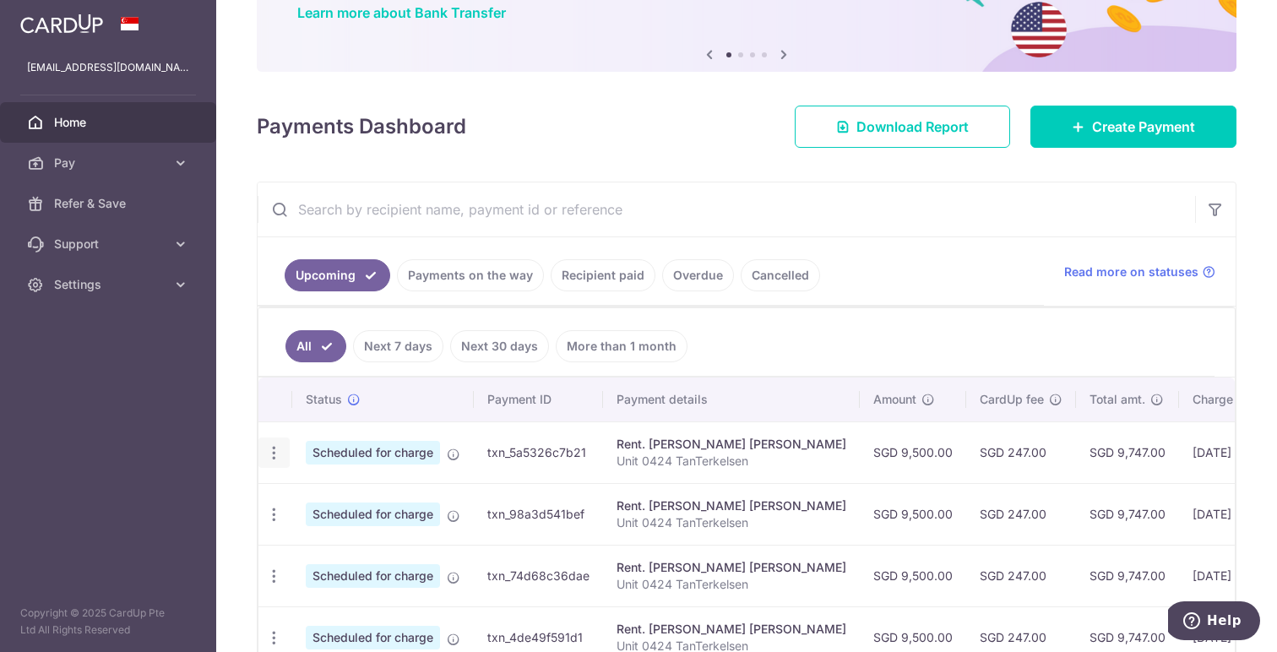
click at [269, 446] on icon "button" at bounding box center [274, 453] width 18 height 18
click at [307, 494] on span "Update payment" at bounding box center [364, 499] width 115 height 20
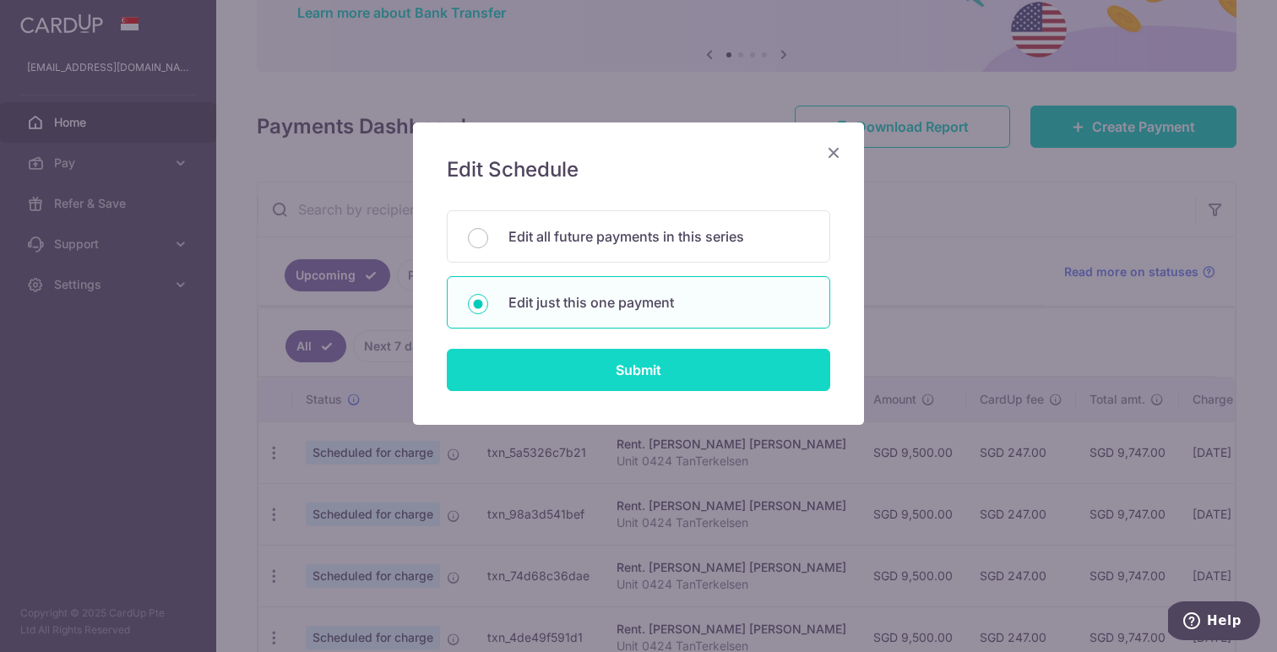
click at [627, 370] on input "Submit" at bounding box center [638, 370] width 383 height 42
radio input "true"
type input "9,500.00"
type input "[DATE]"
type input "Unit 0424 TanTerkelsen"
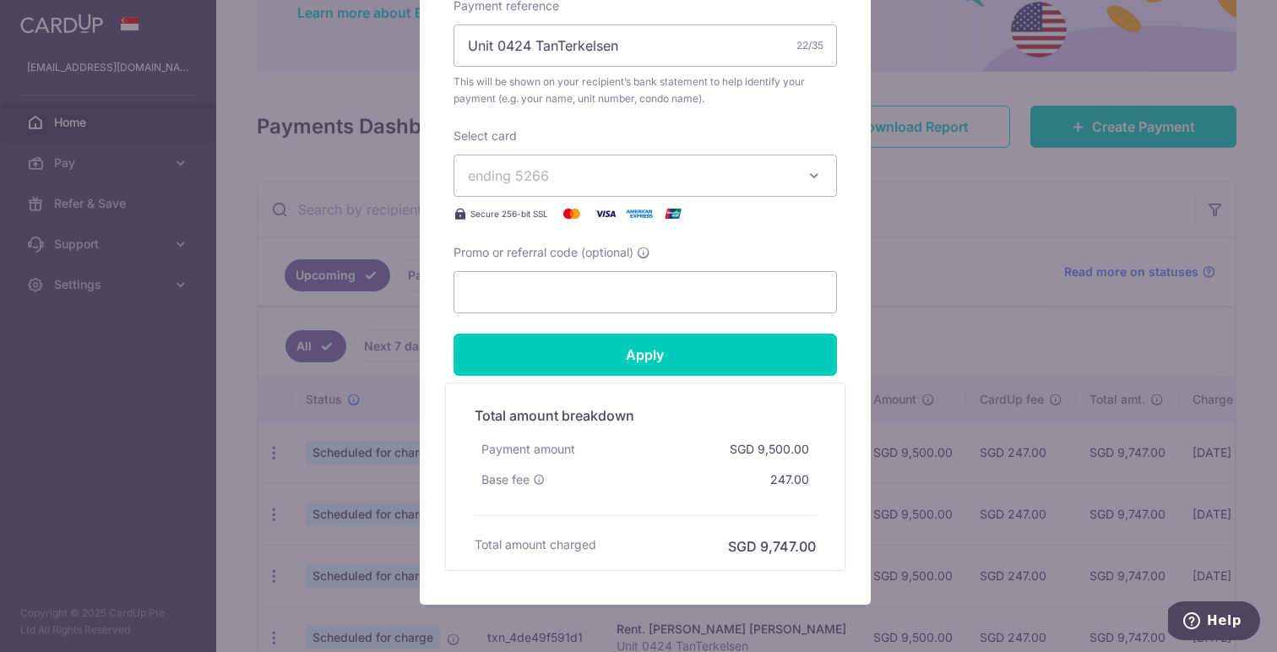
scroll to position [633, 0]
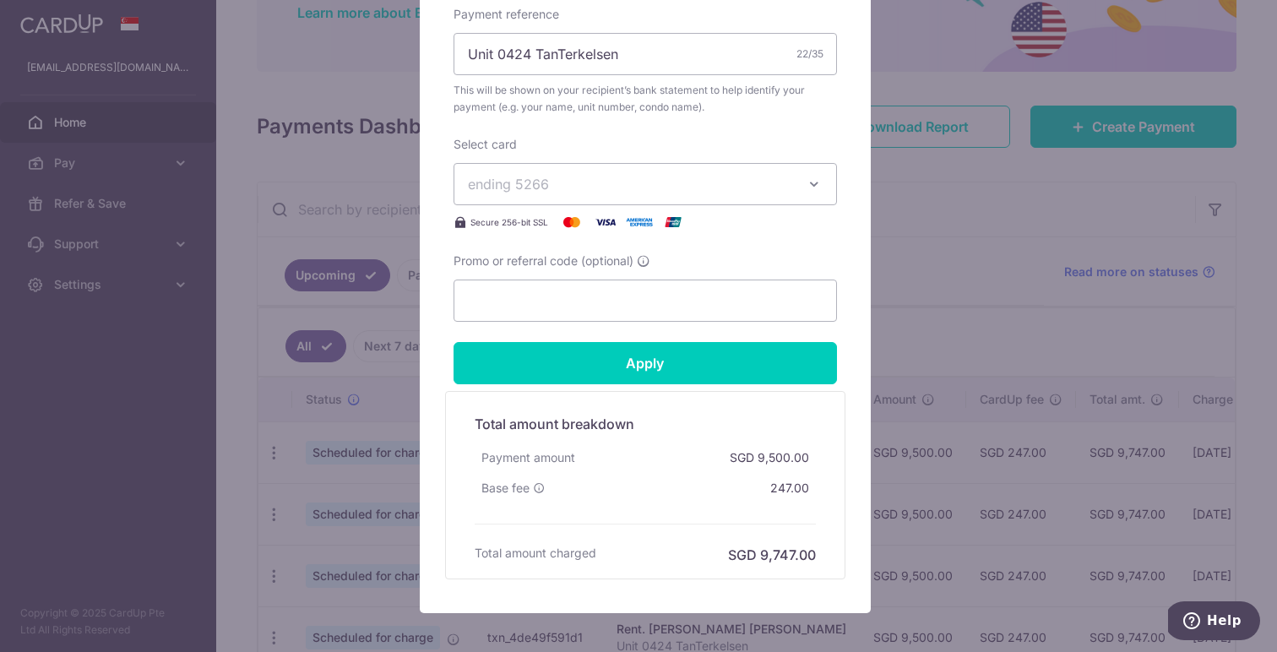
click at [585, 194] on button "ending 5266" at bounding box center [644, 184] width 383 height 42
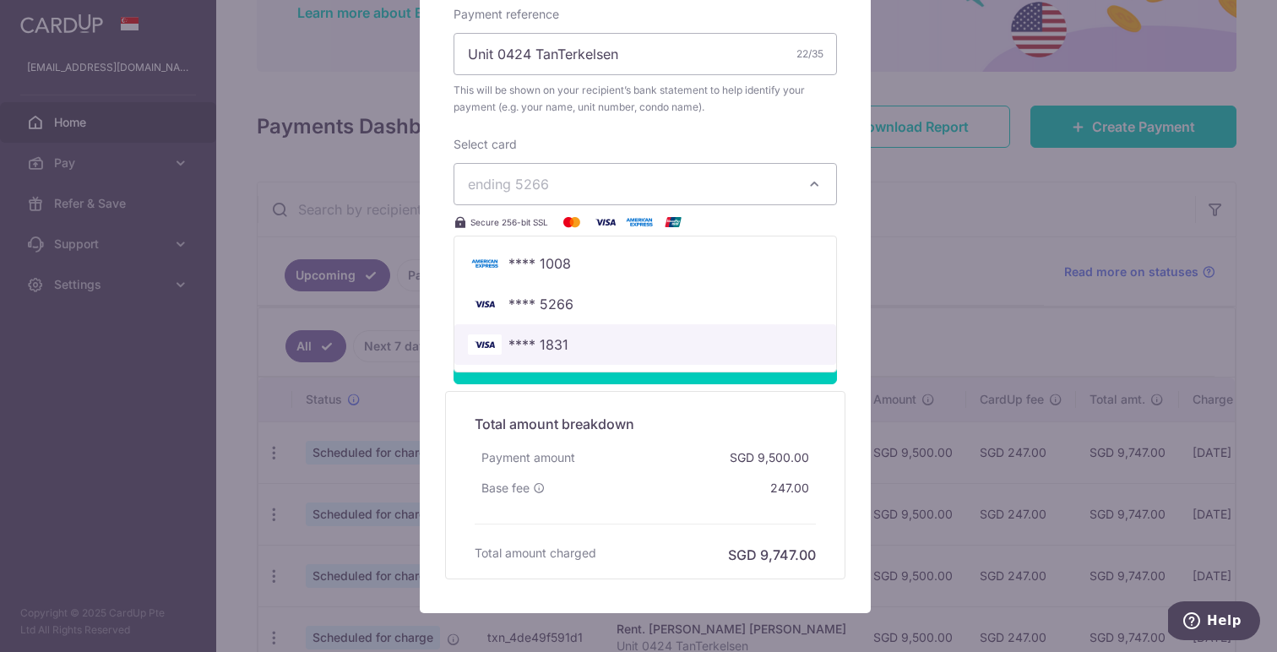
click at [588, 334] on link "**** 1831" at bounding box center [645, 344] width 382 height 41
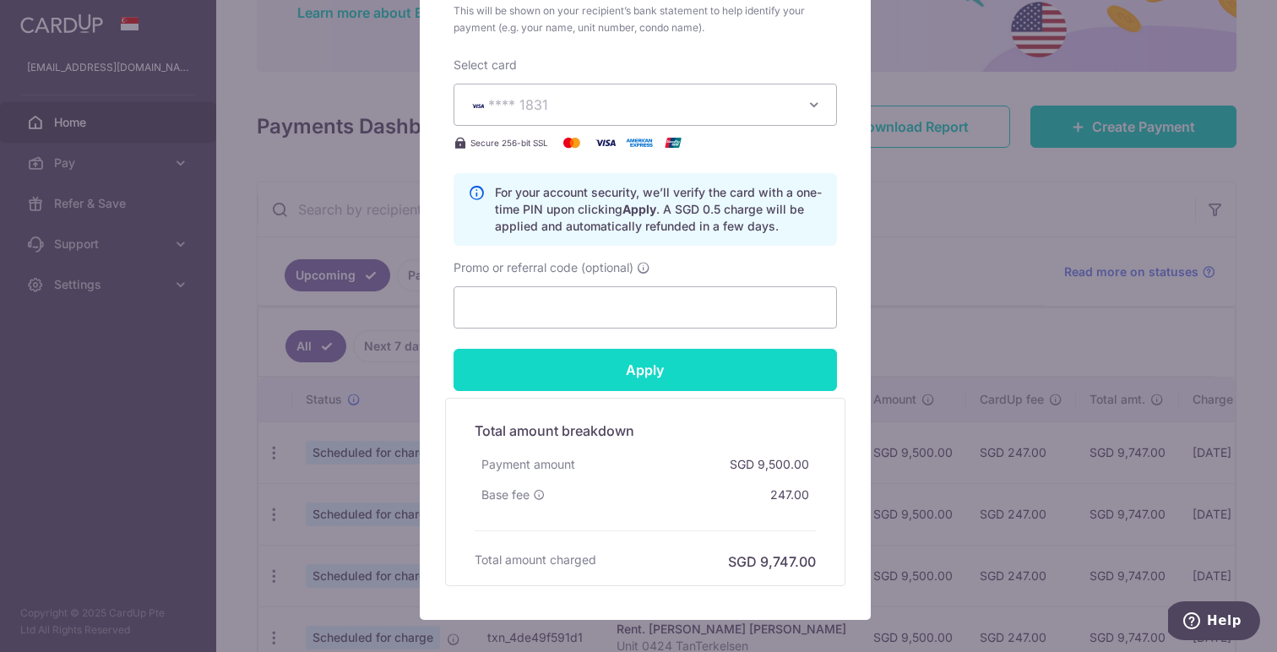
scroll to position [721, 0]
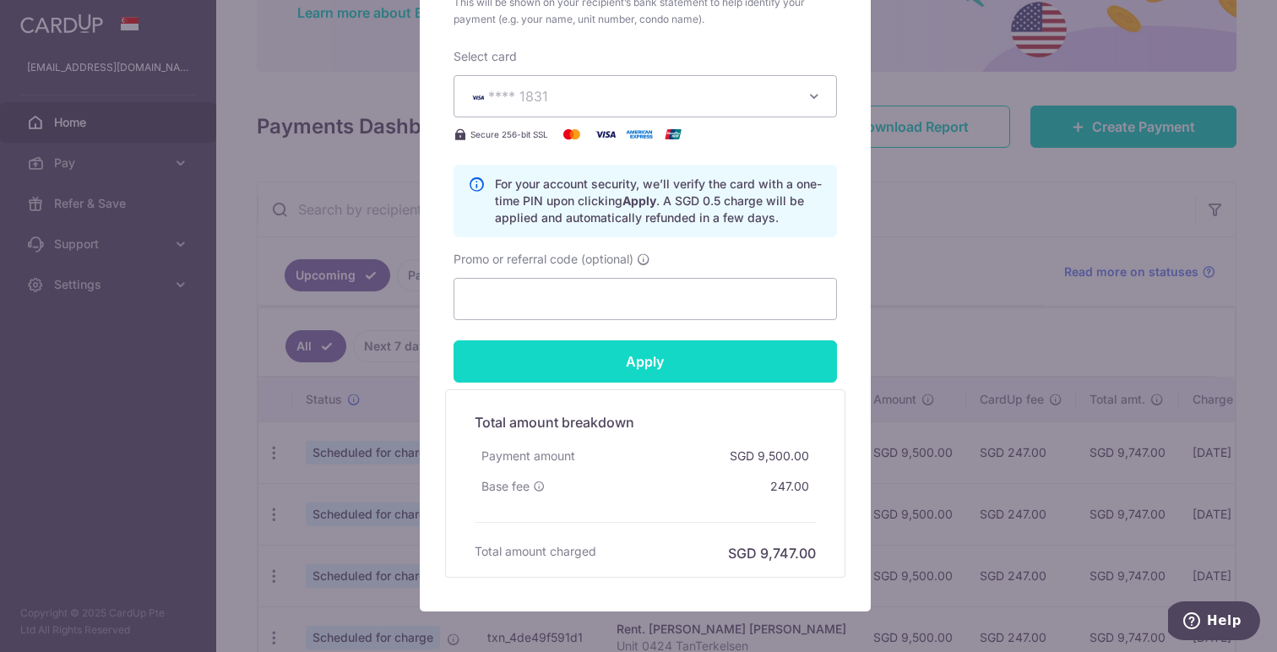
click at [653, 357] on input "Apply" at bounding box center [644, 361] width 383 height 42
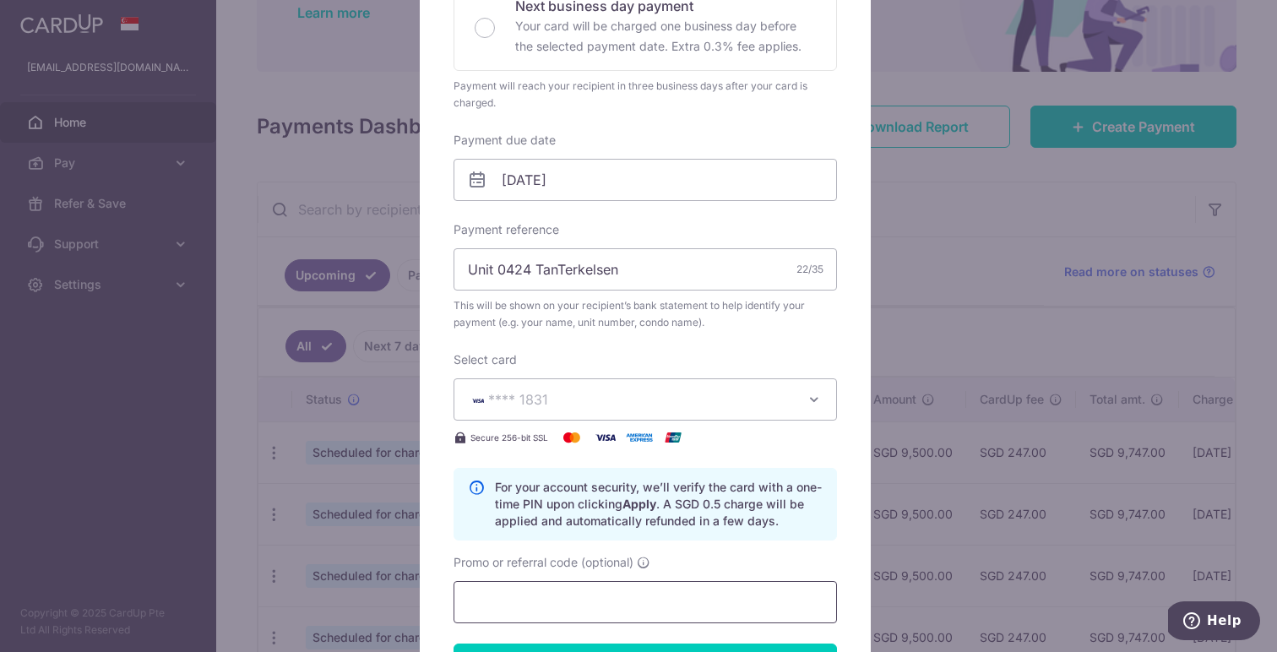
scroll to position [417, 0]
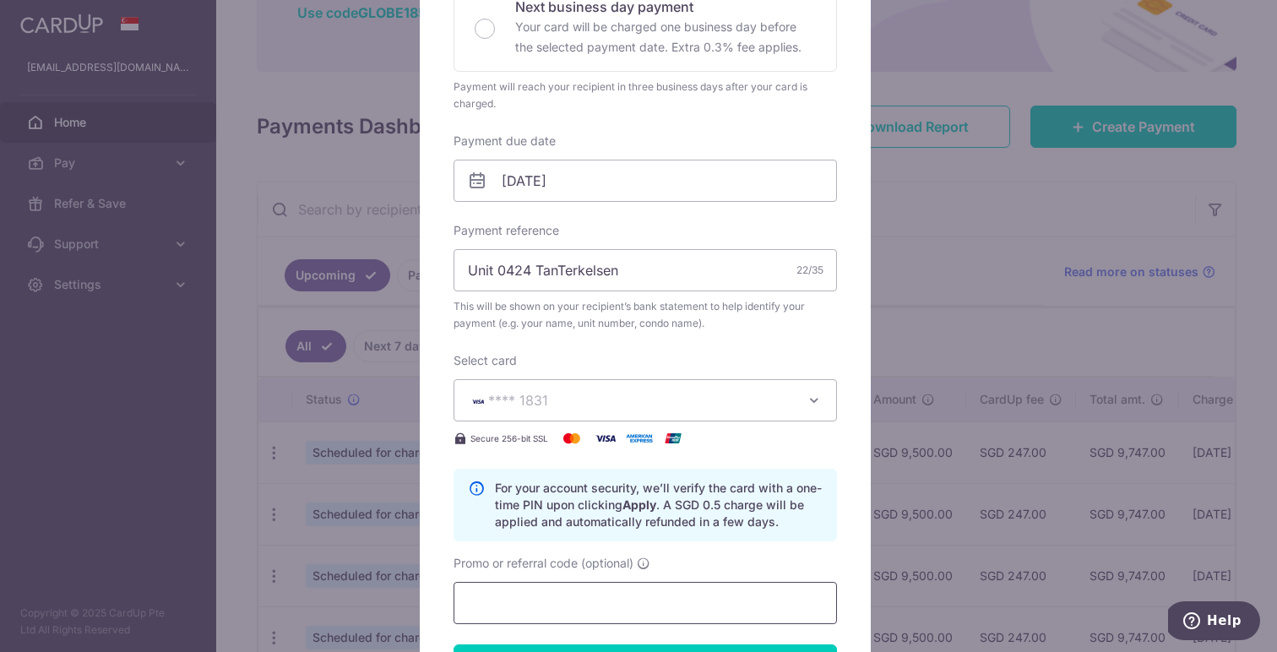
type input "Successfully Applied"
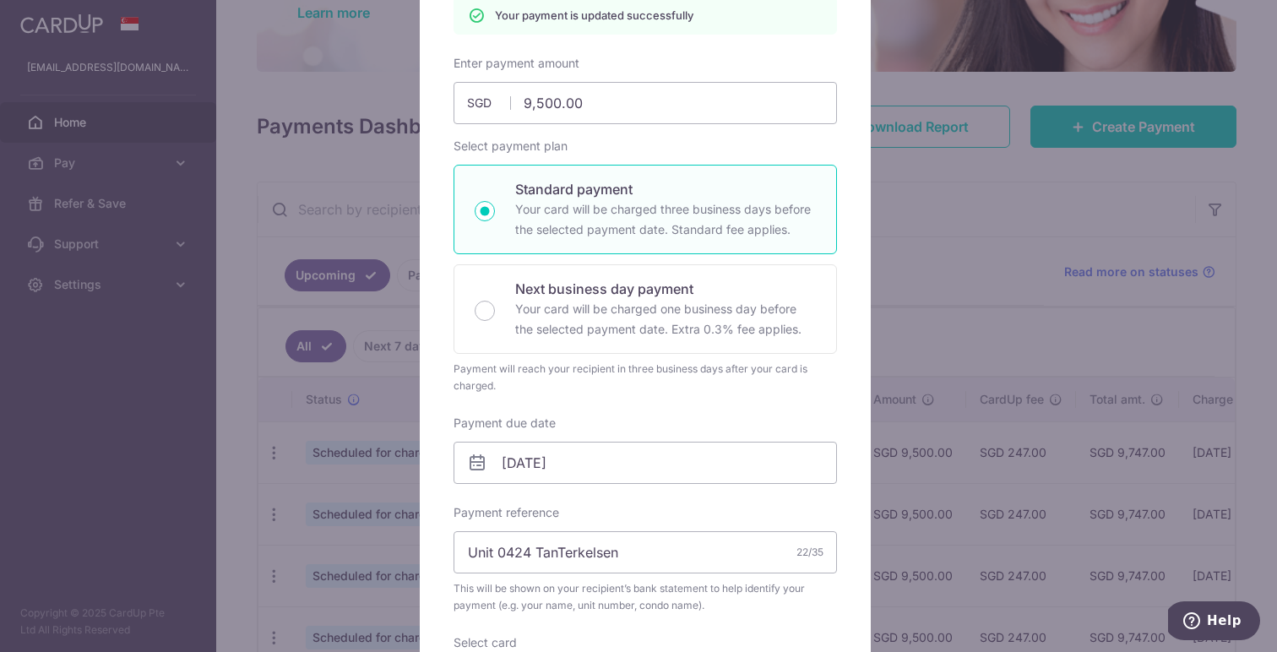
scroll to position [0, 0]
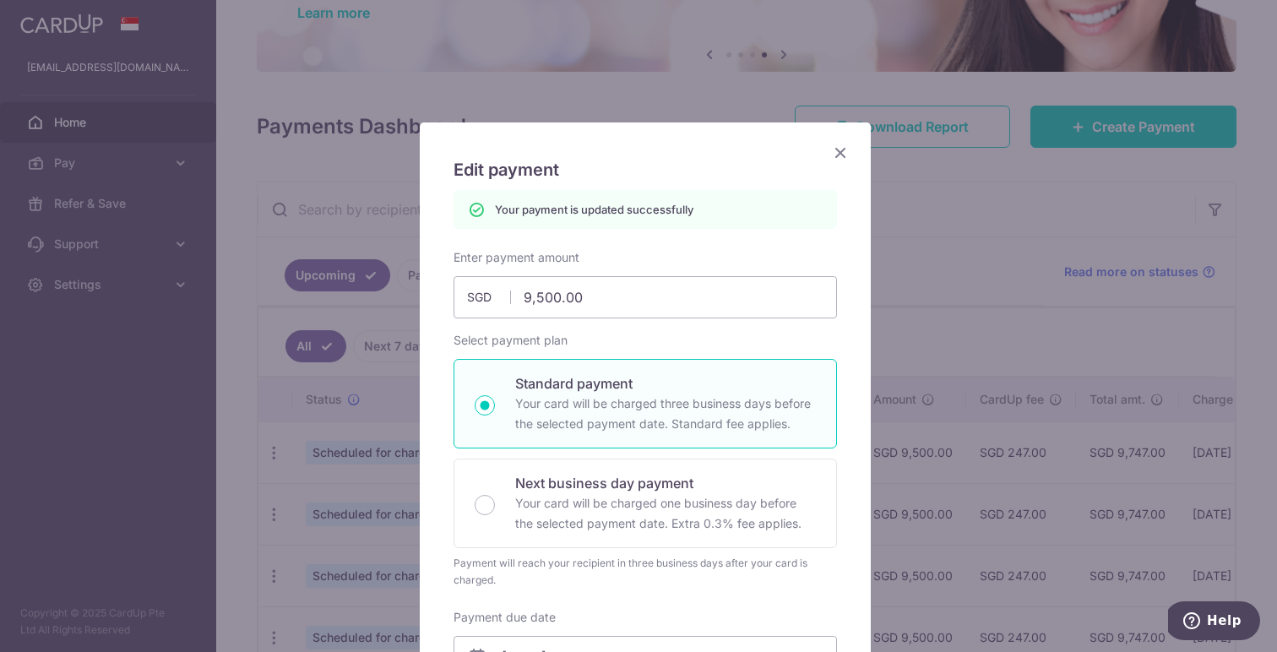
click at [836, 150] on icon "Close" at bounding box center [840, 152] width 20 height 21
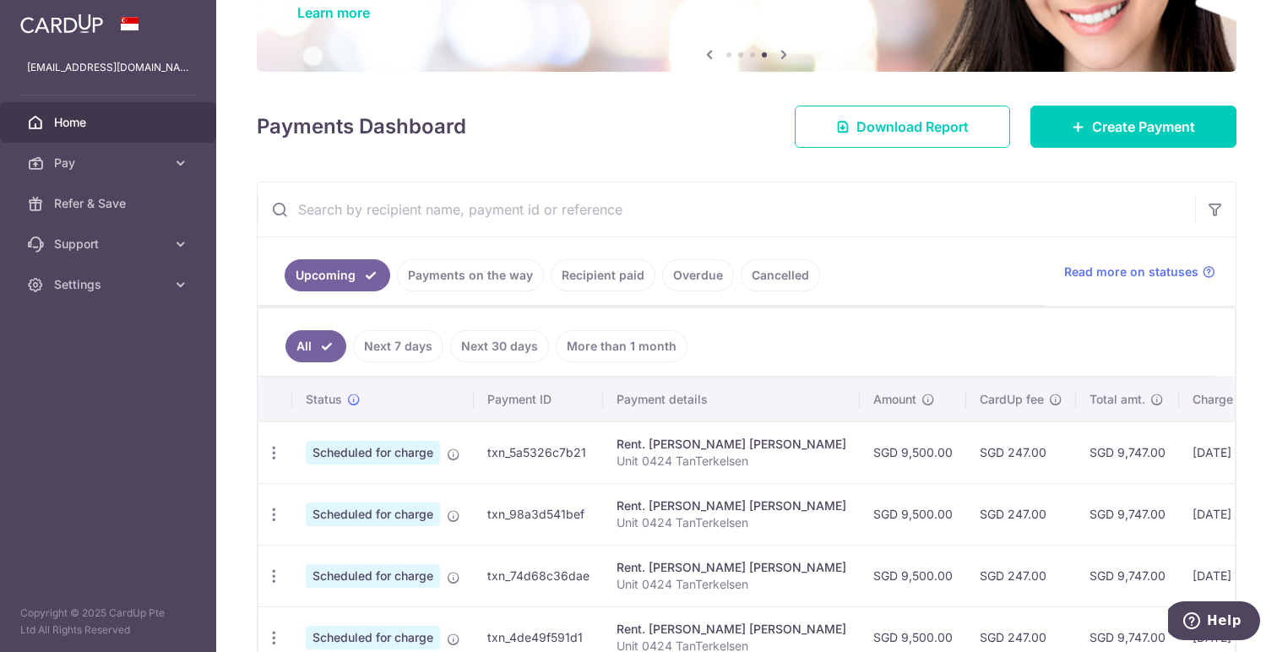
scroll to position [200, 0]
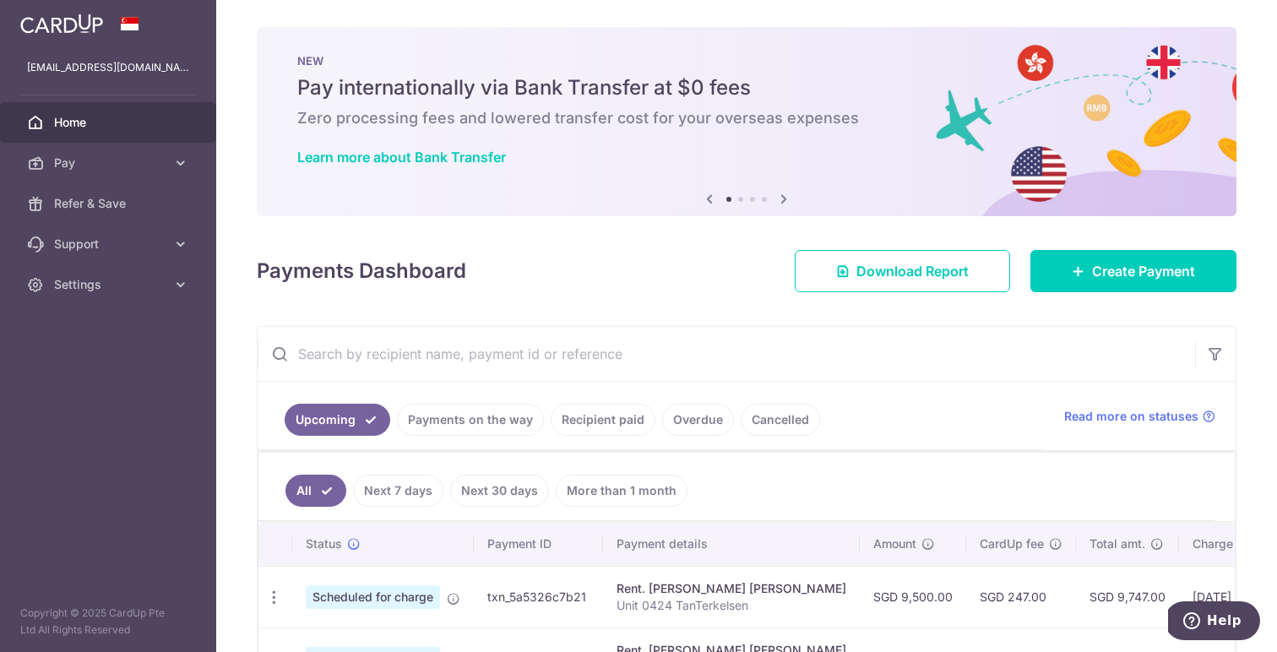
scroll to position [252, 0]
